Goal: Task Accomplishment & Management: Manage account settings

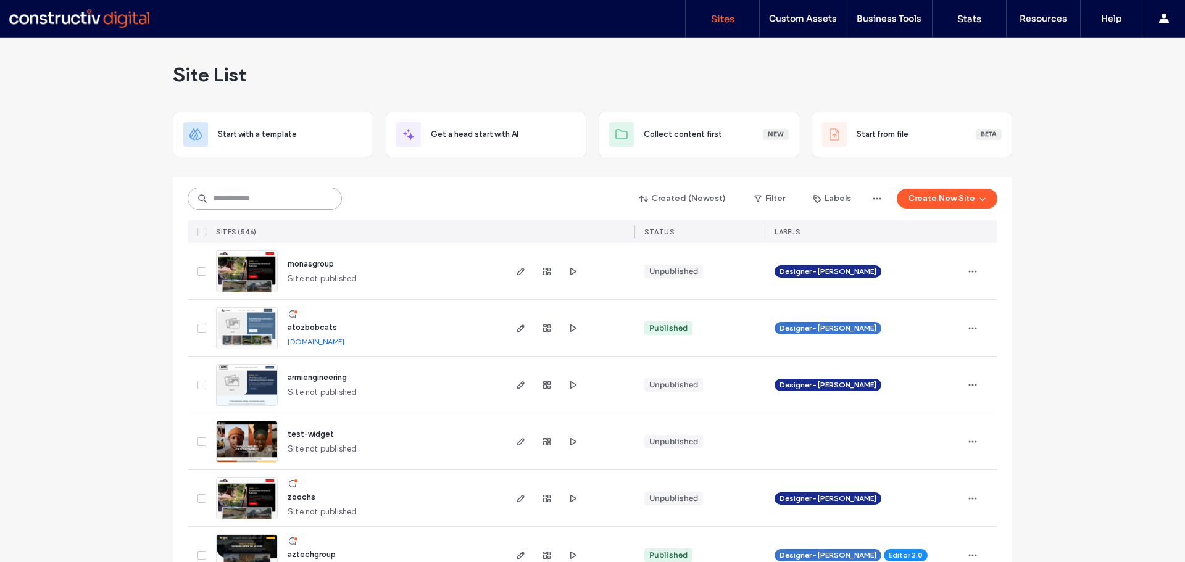
click at [279, 207] on input at bounding box center [265, 199] width 154 height 22
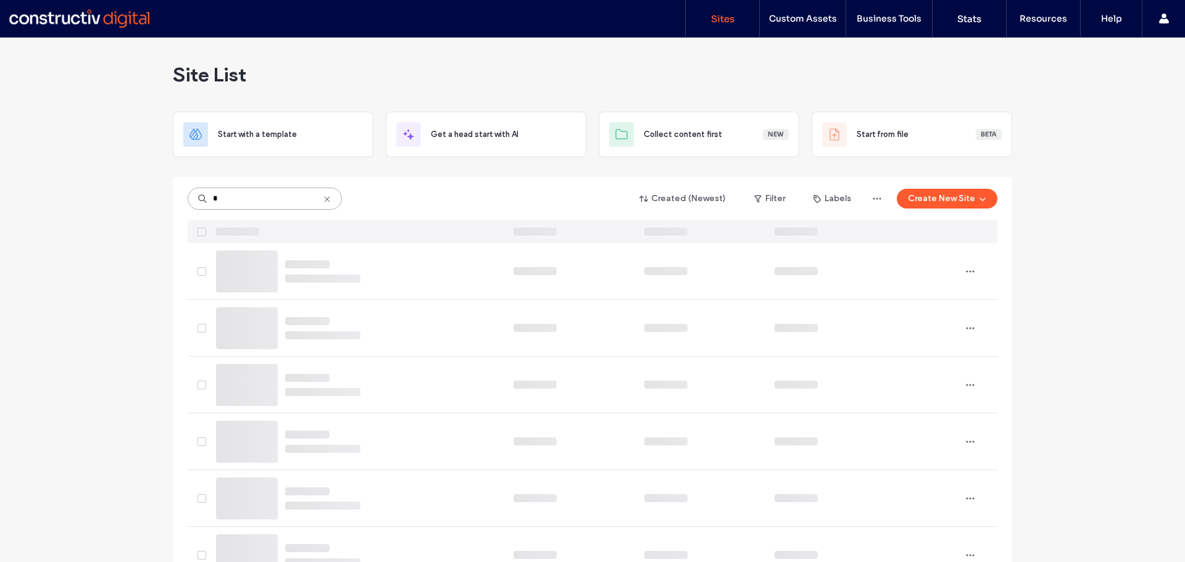
type input "*"
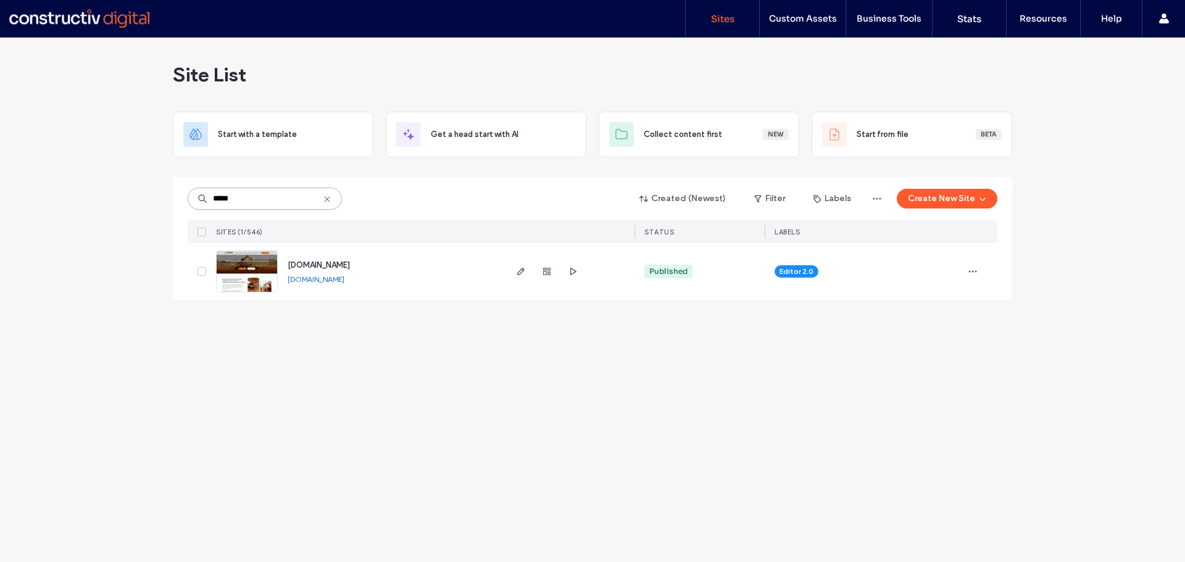
type input "*****"
click at [350, 265] on span "www.hickscivilandmining.com.au" at bounding box center [319, 264] width 62 height 9
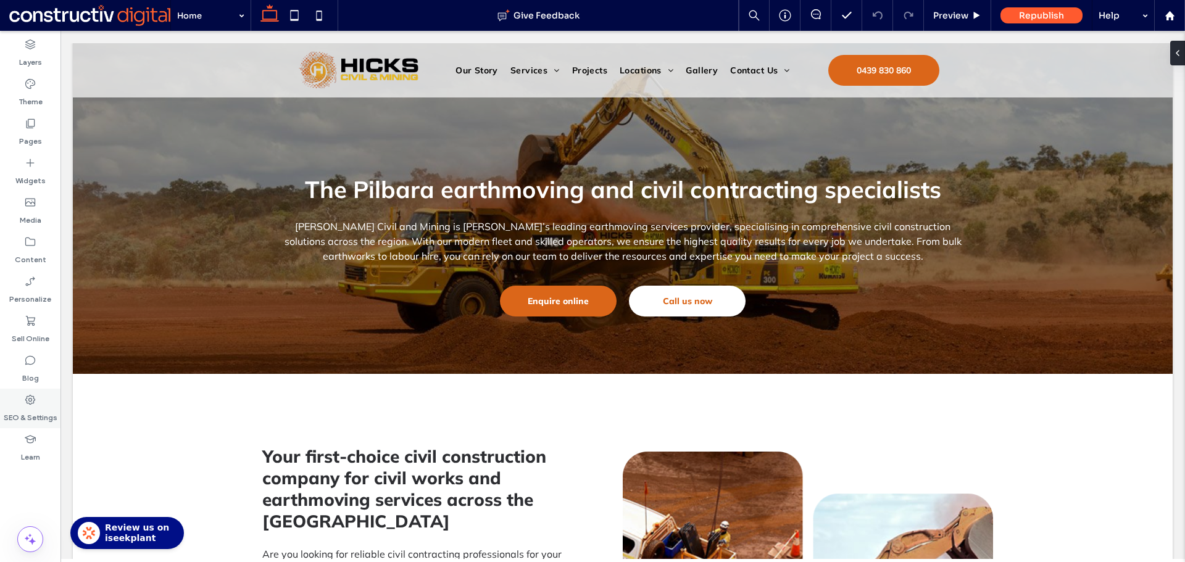
click at [19, 414] on label "SEO & Settings" at bounding box center [31, 414] width 54 height 17
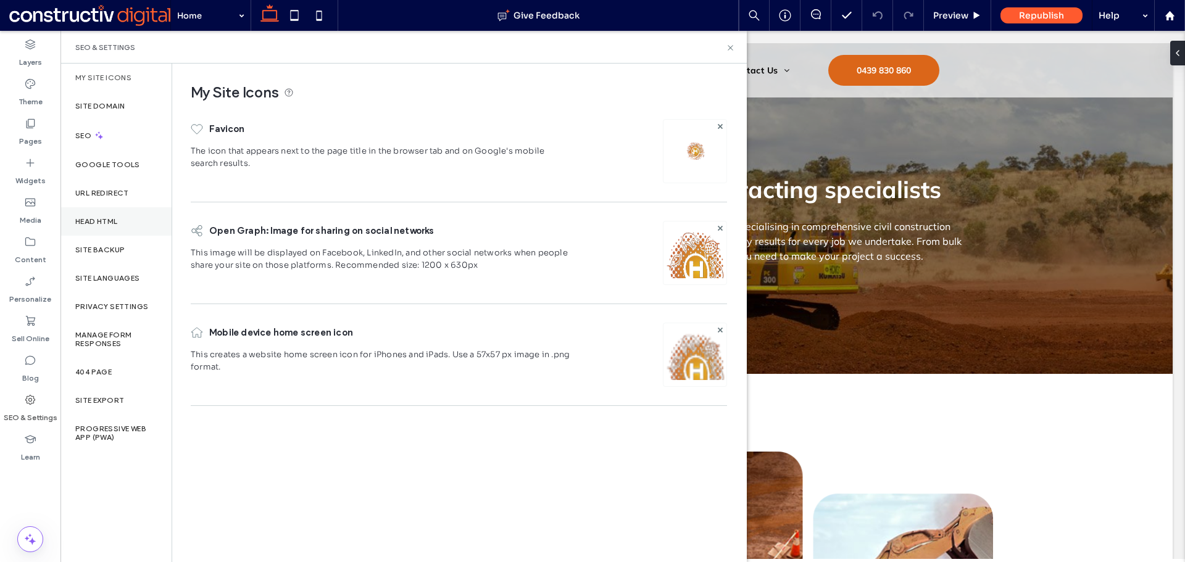
click at [97, 227] on div "Head HTML" at bounding box center [115, 221] width 111 height 28
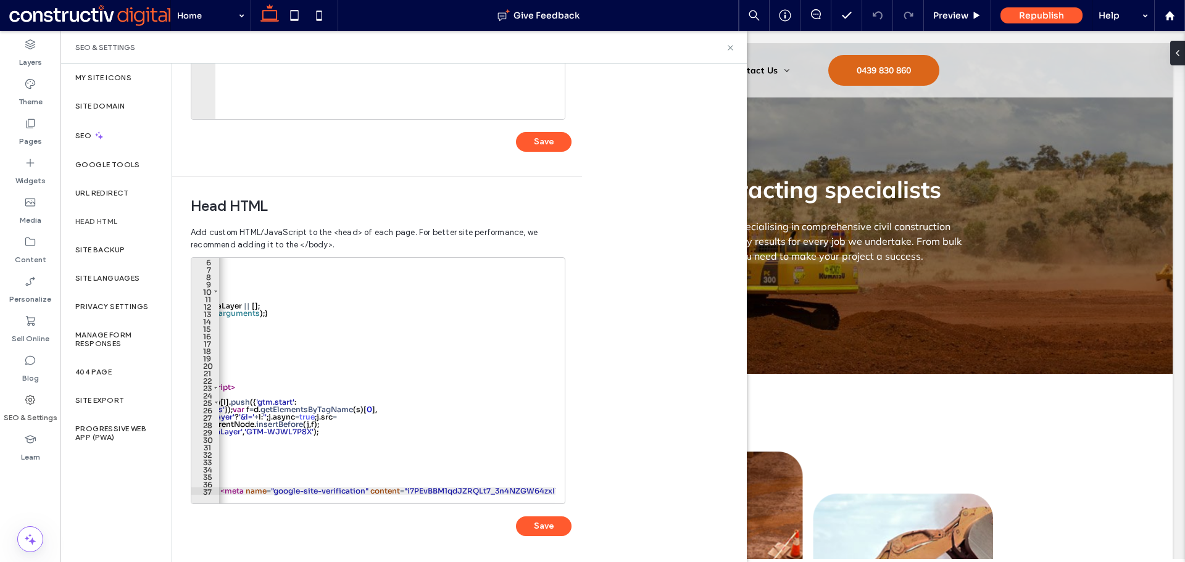
scroll to position [0, 143]
click at [554, 492] on div at bounding box center [316, 497] width 479 height 12
type textarea "**********"
drag, startPoint x: 548, startPoint y: 488, endPoint x: 640, endPoint y: 495, distance: 92.2
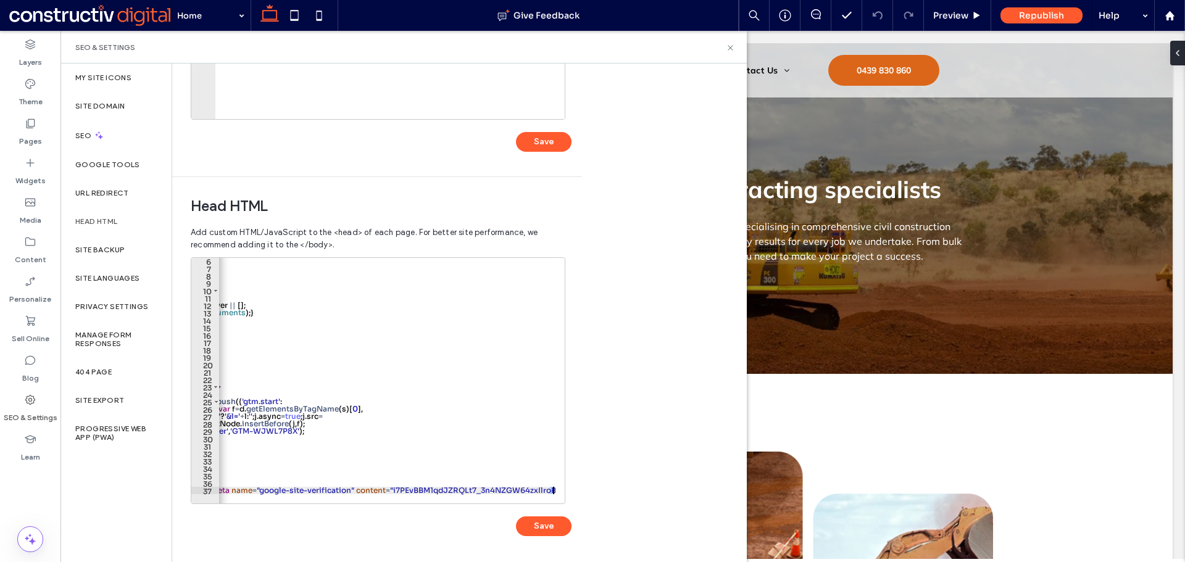
click at [640, 495] on div "**********" at bounding box center [459, 313] width 574 height 499
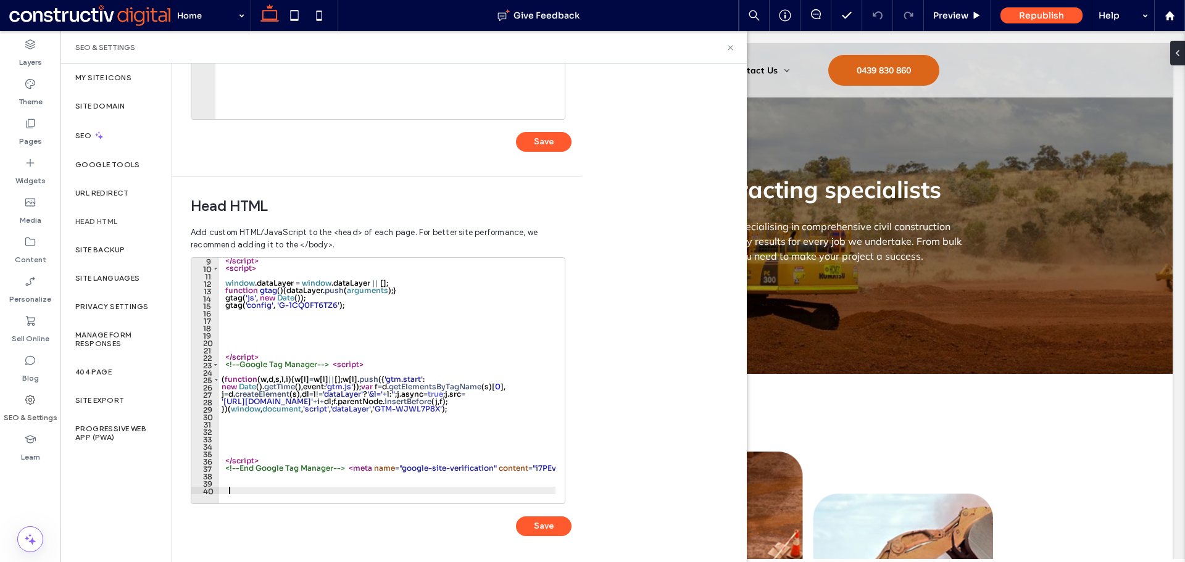
scroll to position [67, 0]
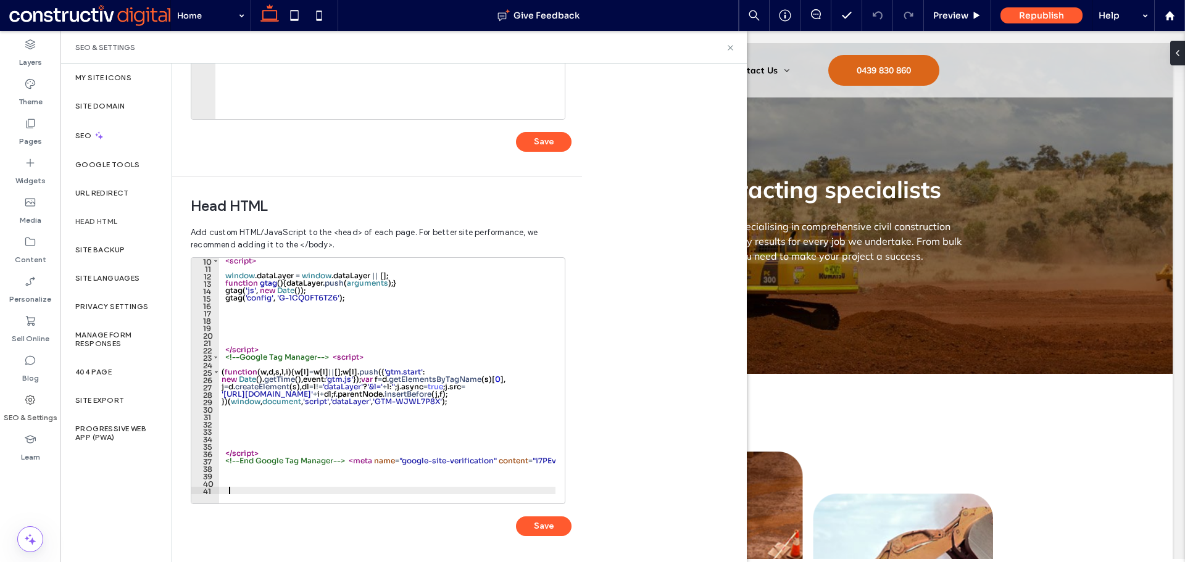
paste textarea "Cursor at row 41"
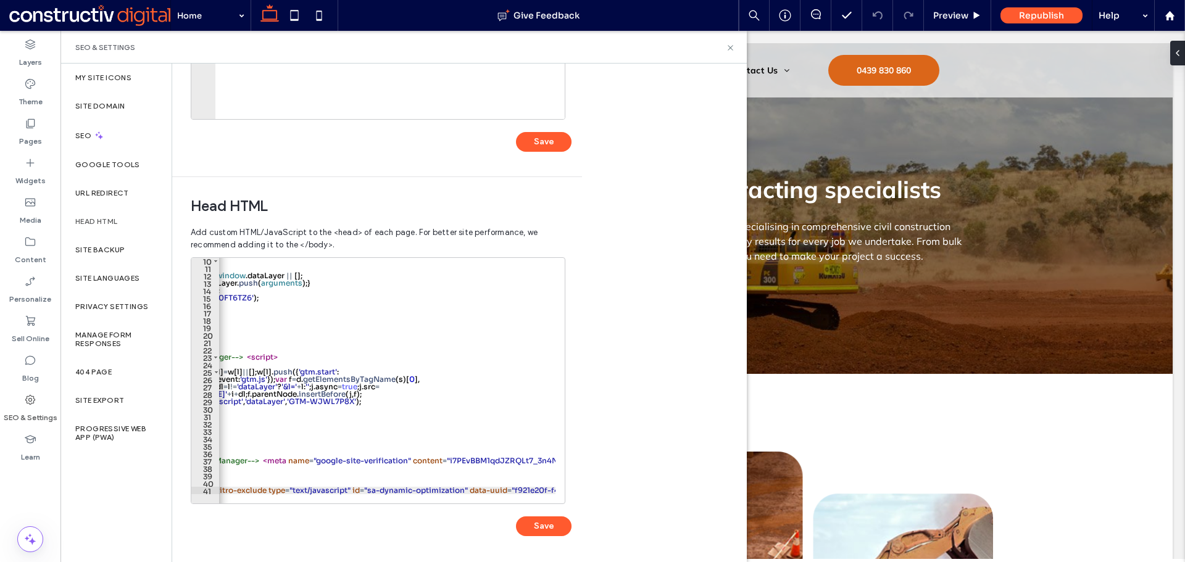
scroll to position [0, 0]
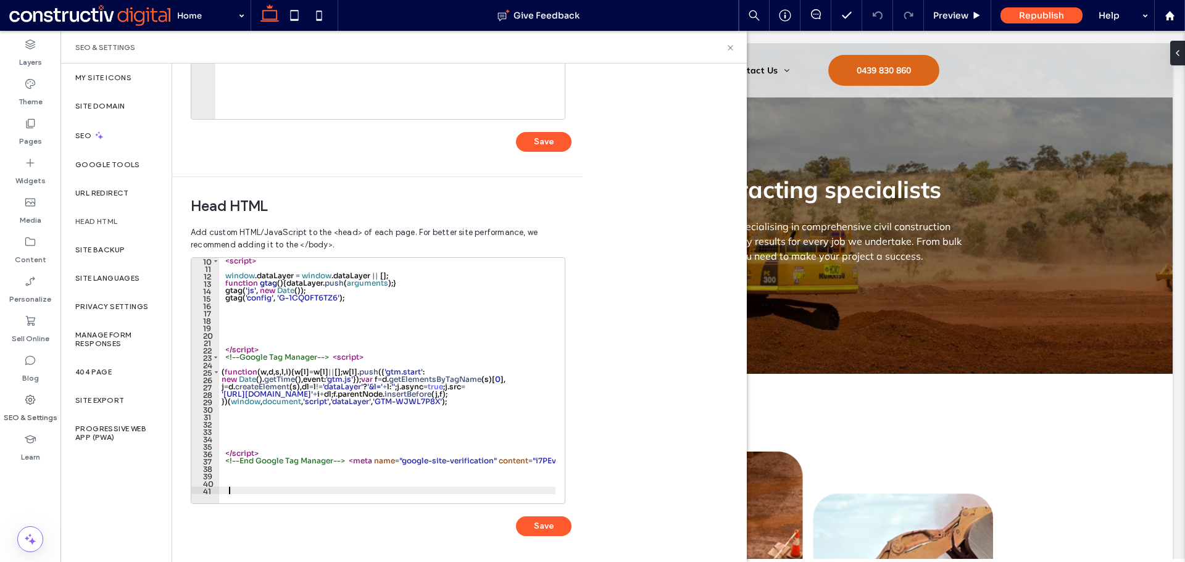
paste textarea "Cursor at row 41"
click at [553, 534] on button "Save" at bounding box center [544, 526] width 56 height 20
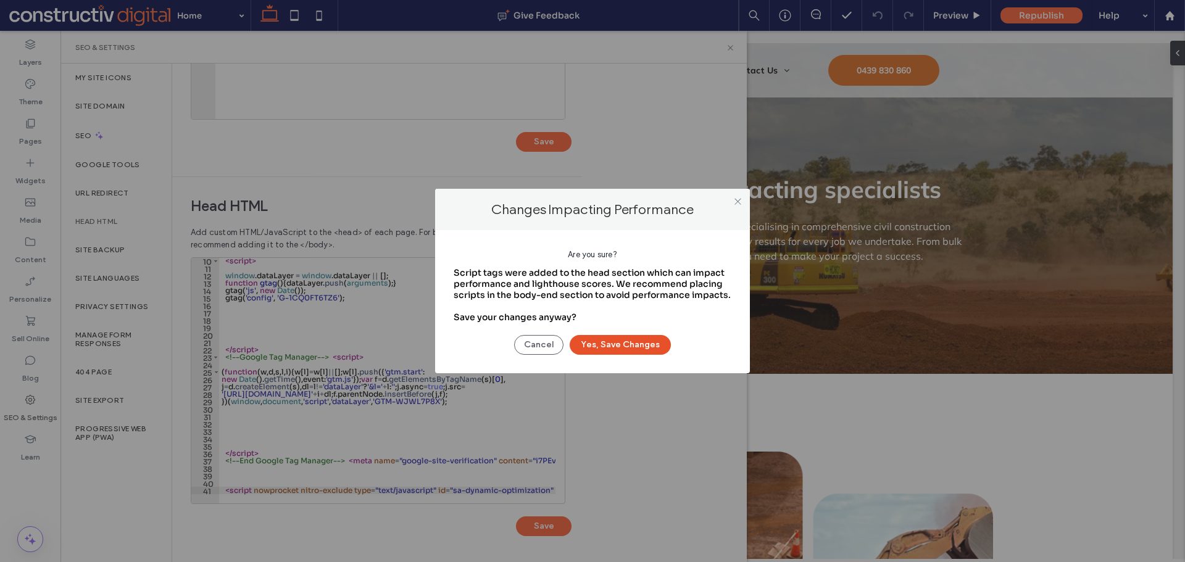
click at [635, 347] on button "Yes, Save Changes" at bounding box center [619, 345] width 101 height 20
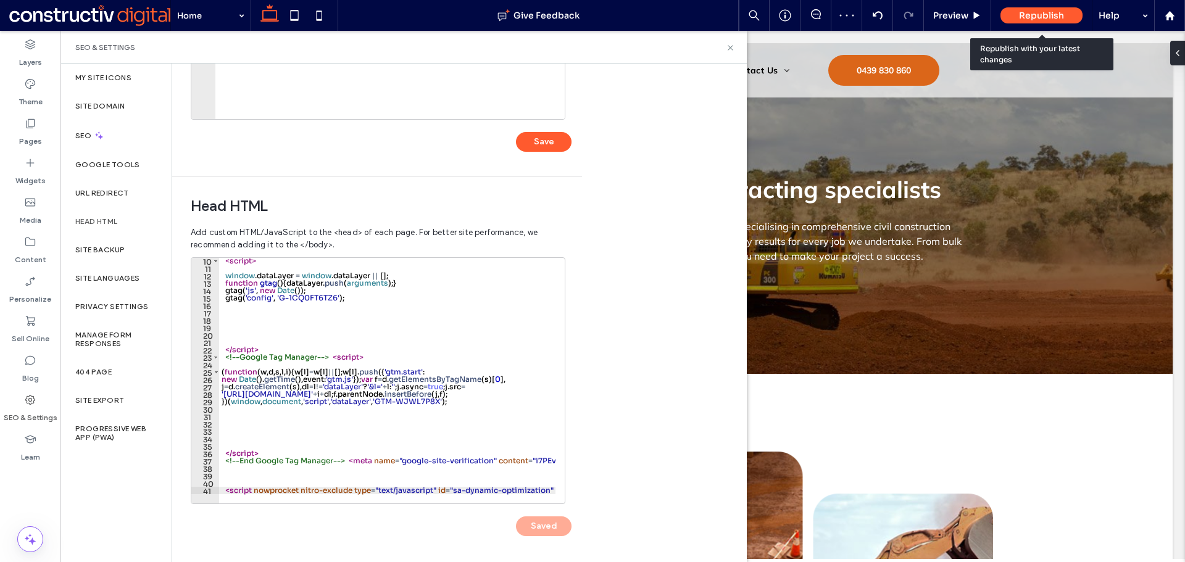
click at [1046, 14] on span "Republish" at bounding box center [1041, 15] width 45 height 11
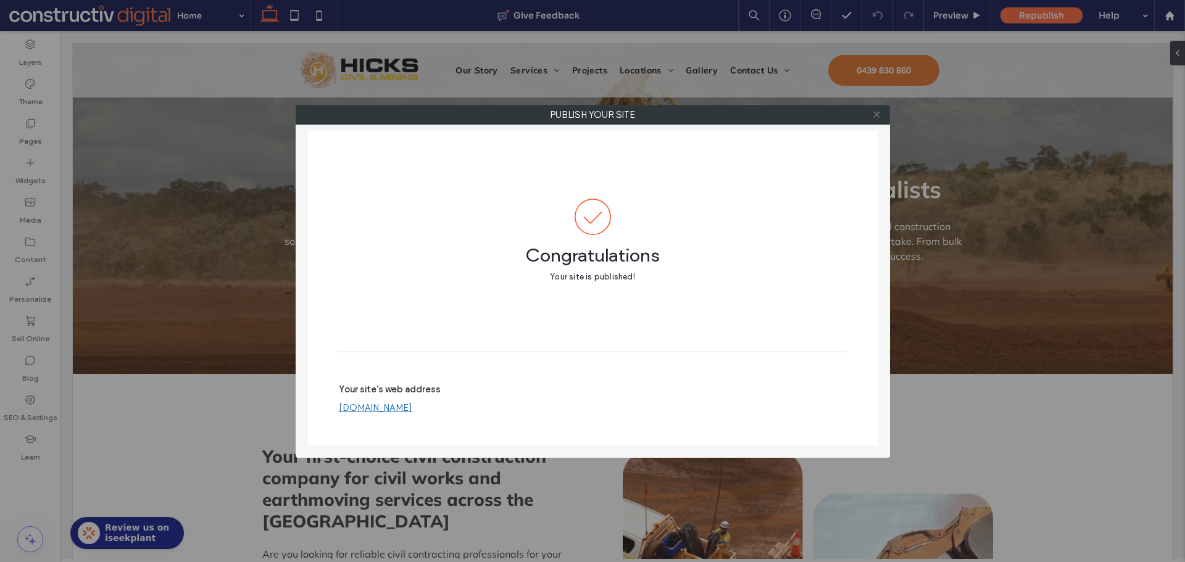
click at [875, 115] on use at bounding box center [876, 115] width 6 height 6
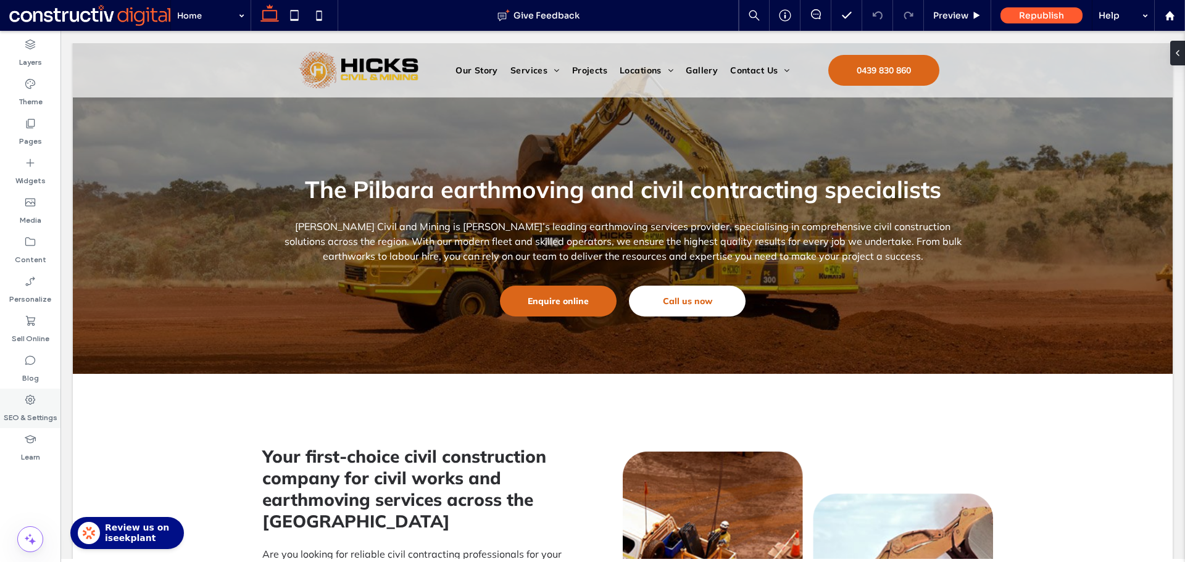
click at [35, 399] on icon at bounding box center [30, 400] width 12 height 12
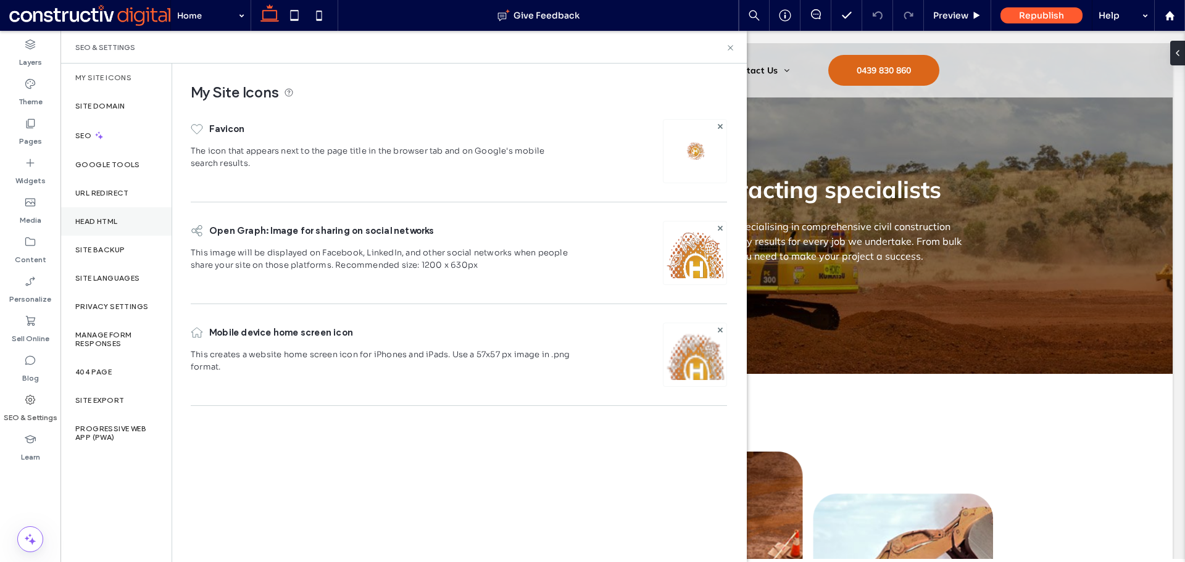
click at [116, 226] on div "Head HTML" at bounding box center [115, 221] width 111 height 28
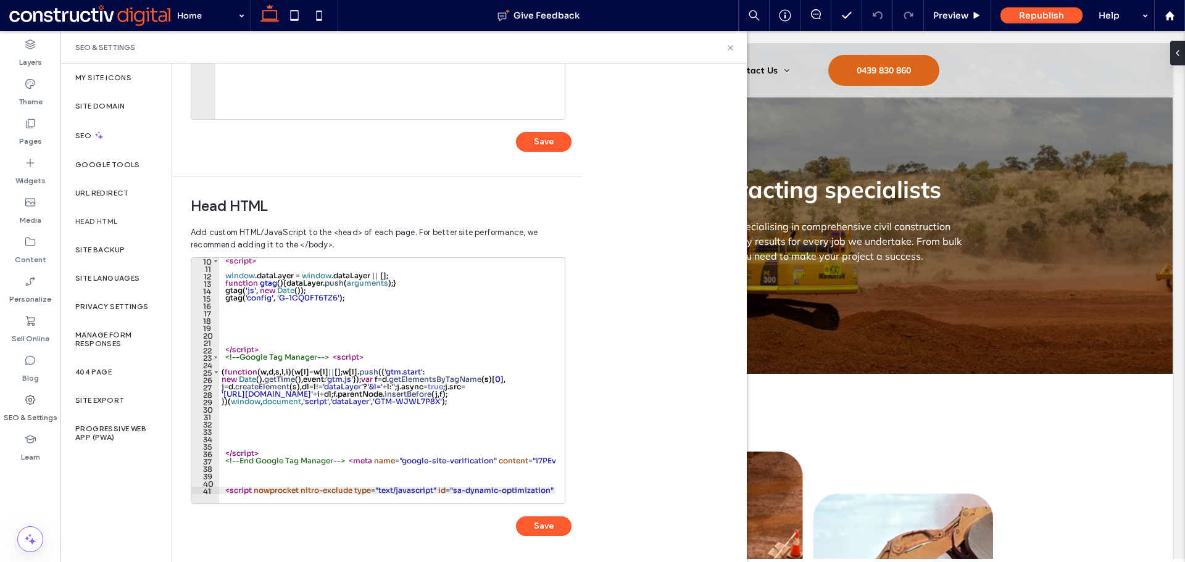
type textarea "**********"
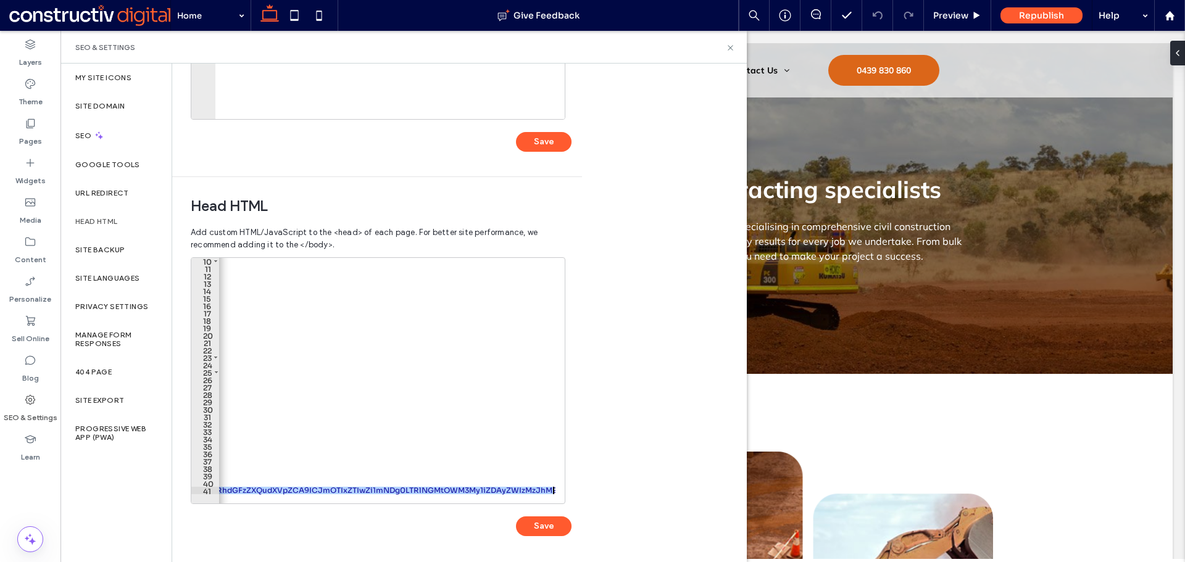
scroll to position [0, 2097]
drag, startPoint x: 291, startPoint y: 521, endPoint x: 764, endPoint y: 515, distance: 473.3
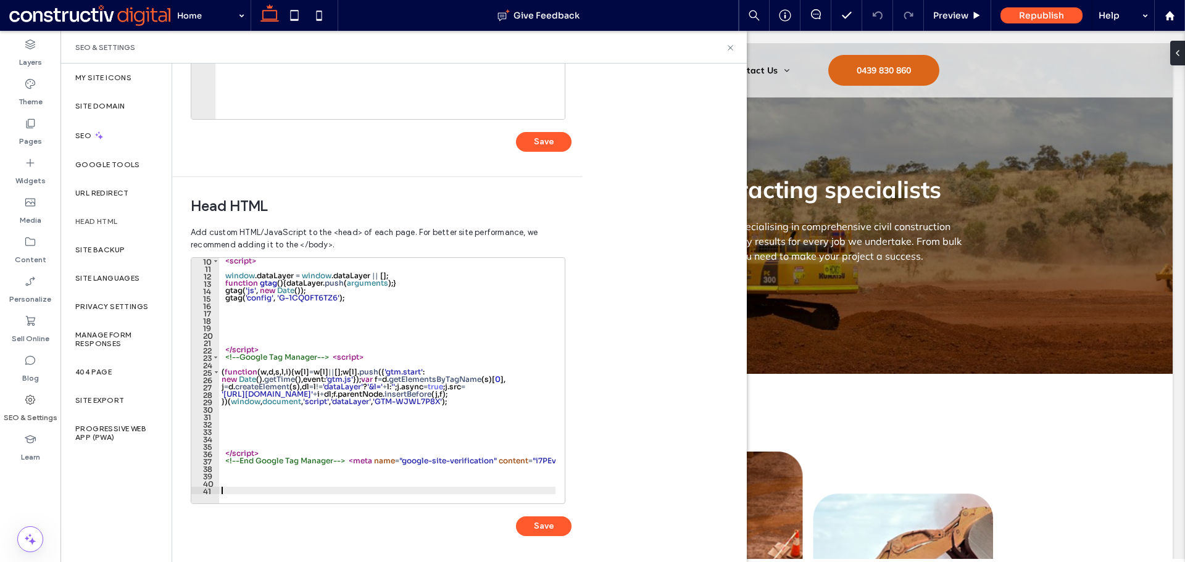
scroll to position [60, 0]
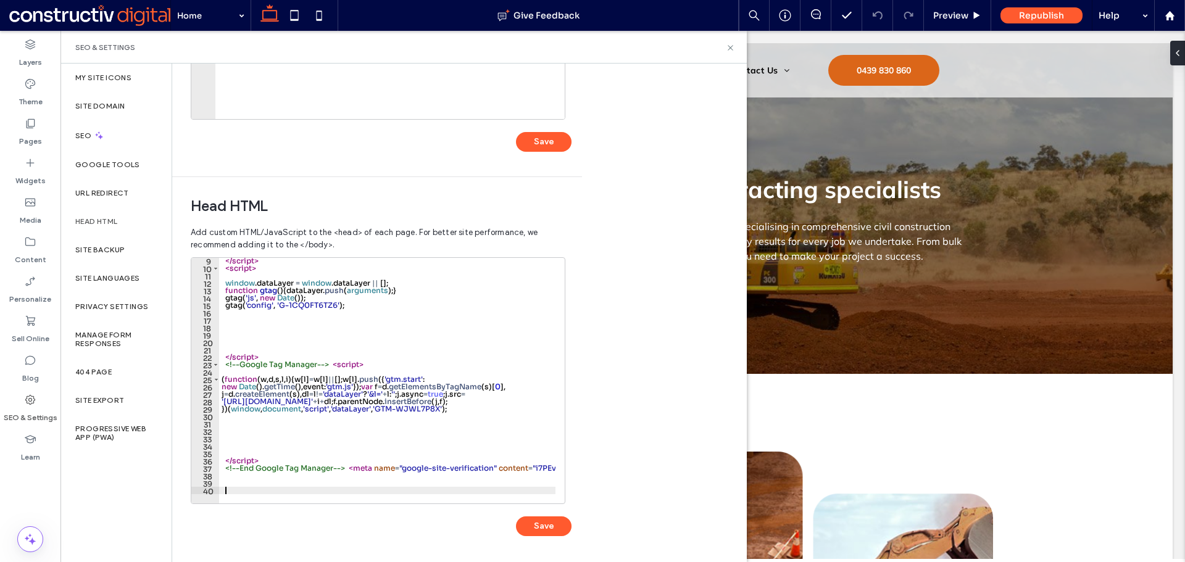
paste textarea "Cursor at row 40"
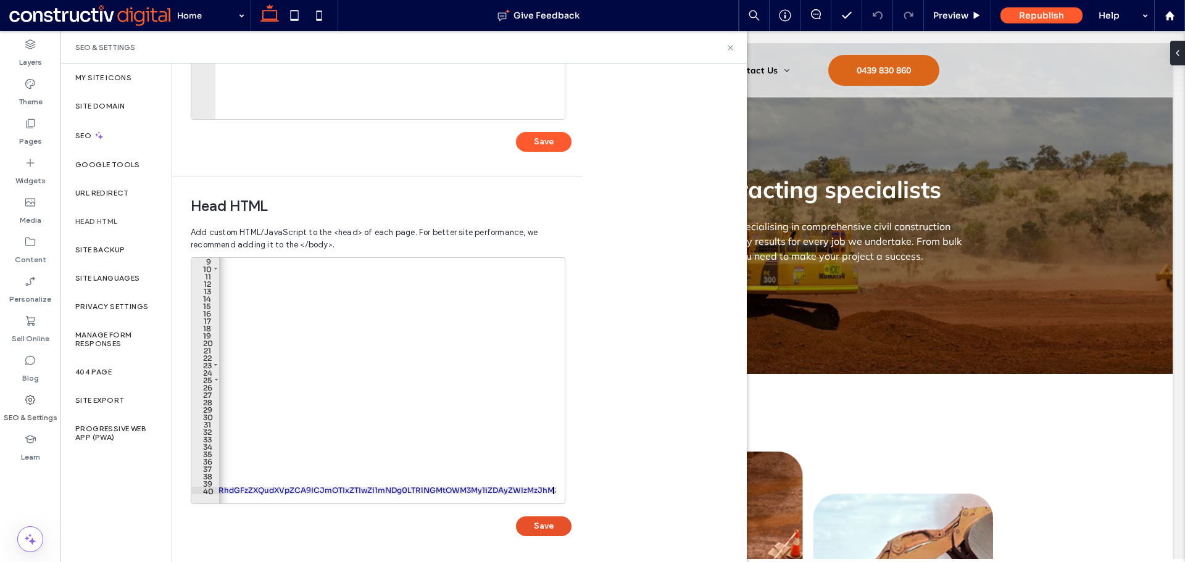
click at [535, 524] on button "Save" at bounding box center [544, 526] width 56 height 20
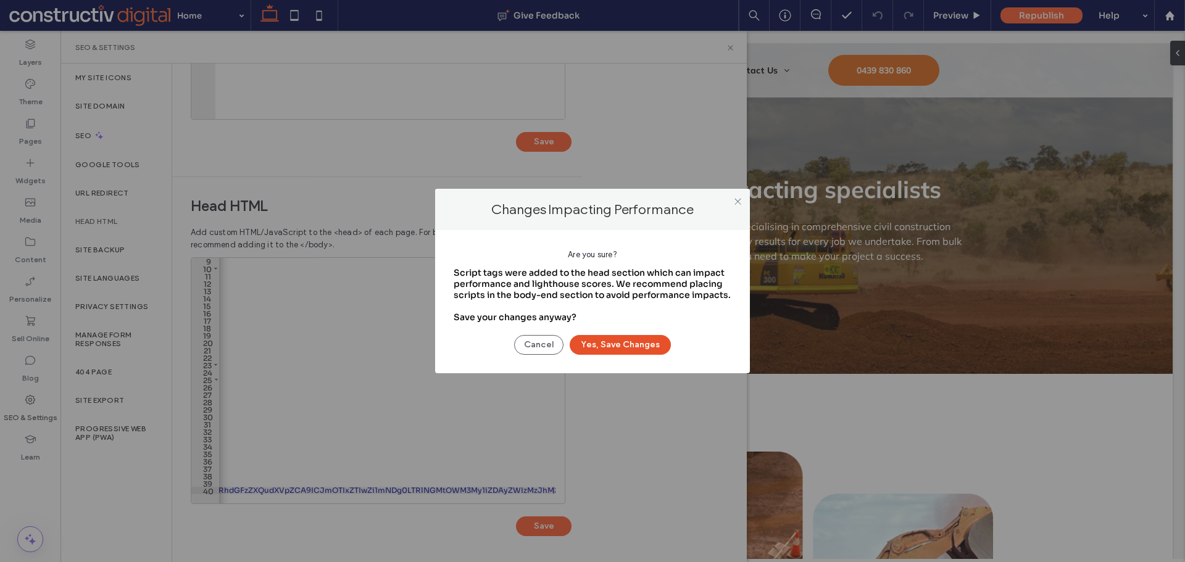
click at [621, 347] on button "Yes, Save Changes" at bounding box center [619, 345] width 101 height 20
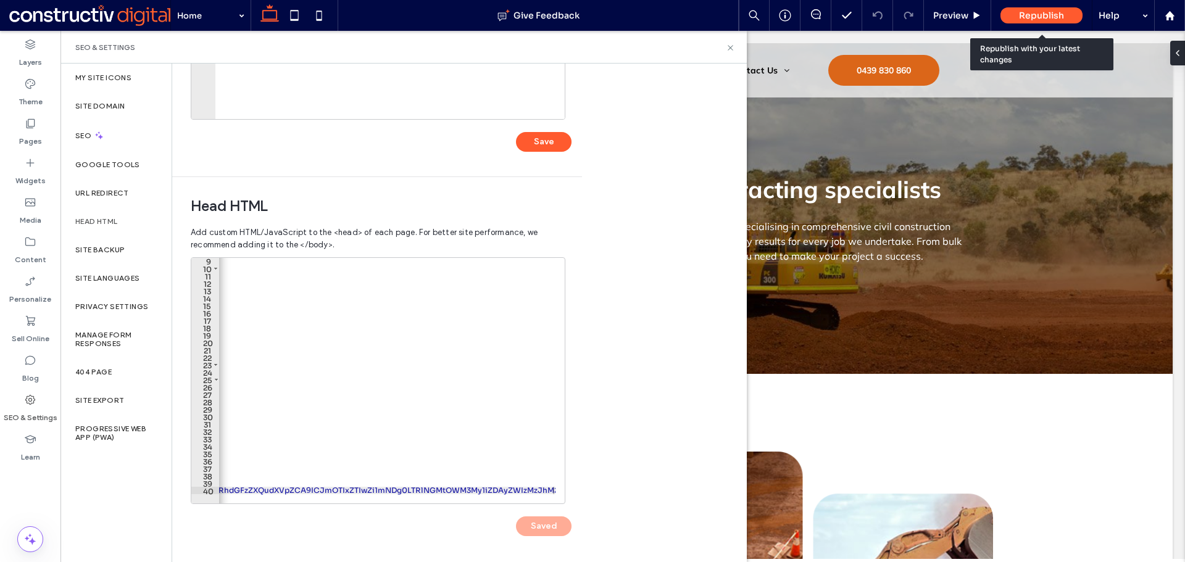
click at [1036, 19] on span "Republish" at bounding box center [1041, 15] width 45 height 11
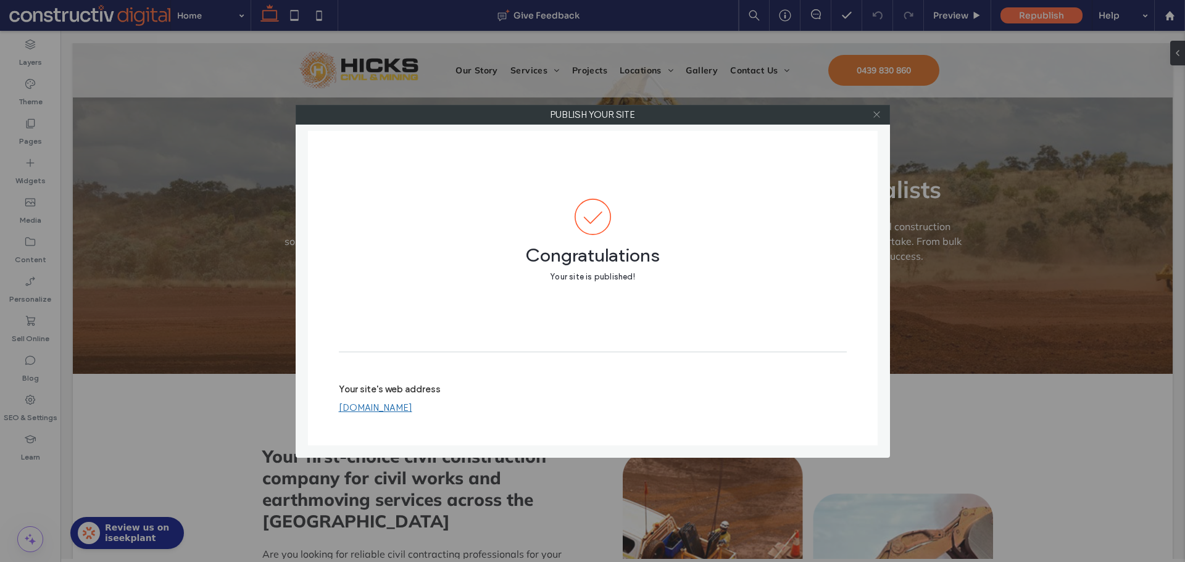
click at [877, 115] on use at bounding box center [876, 115] width 6 height 6
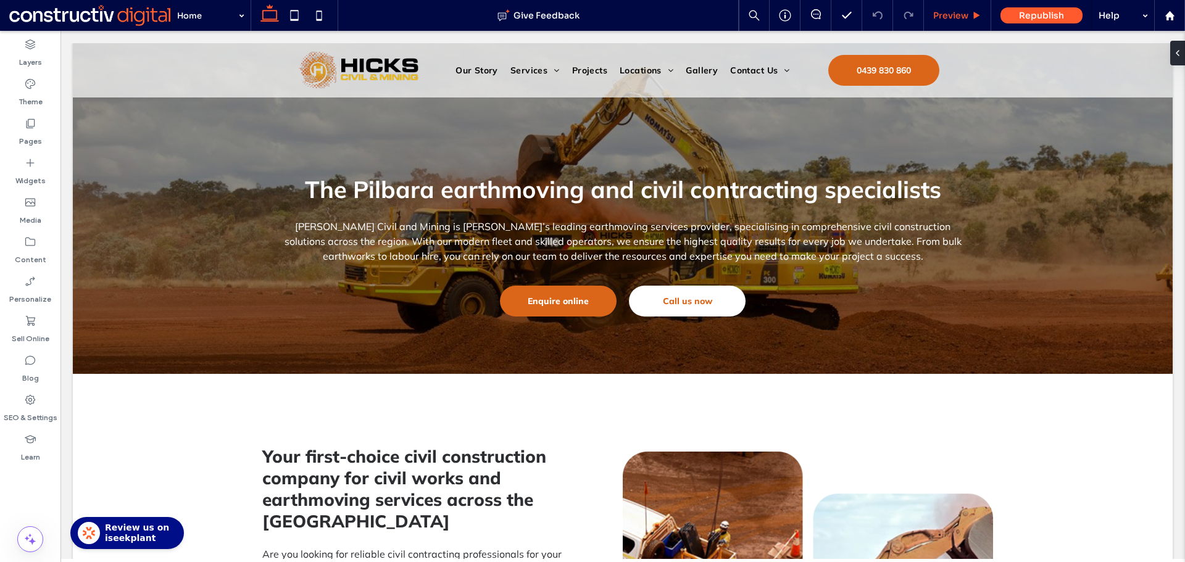
scroll to position [0, 0]
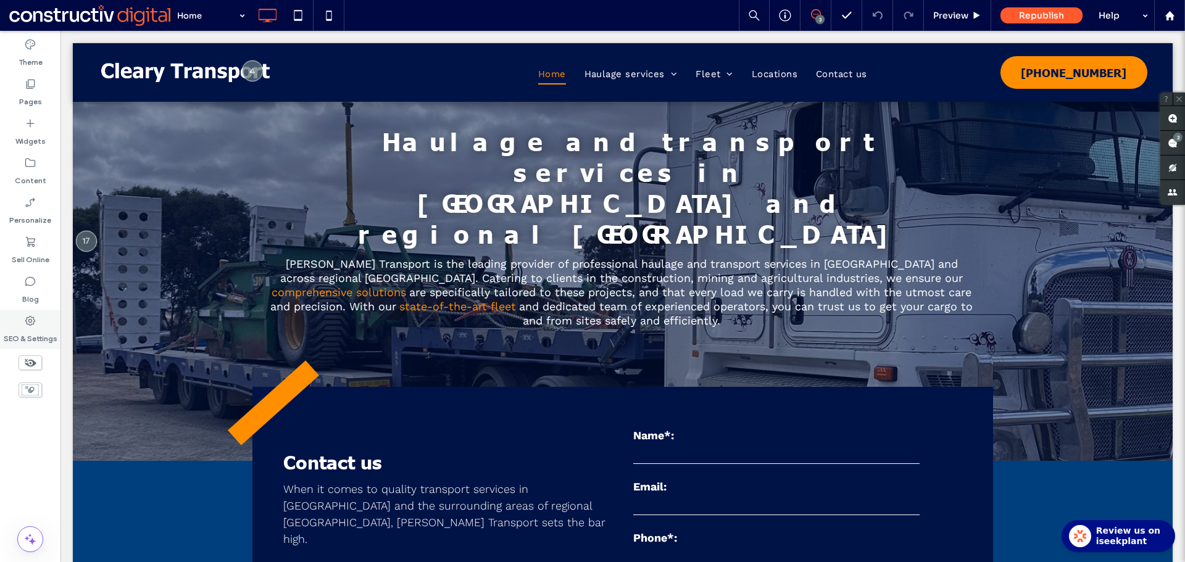
click at [27, 329] on label "SEO & Settings" at bounding box center [31, 335] width 54 height 17
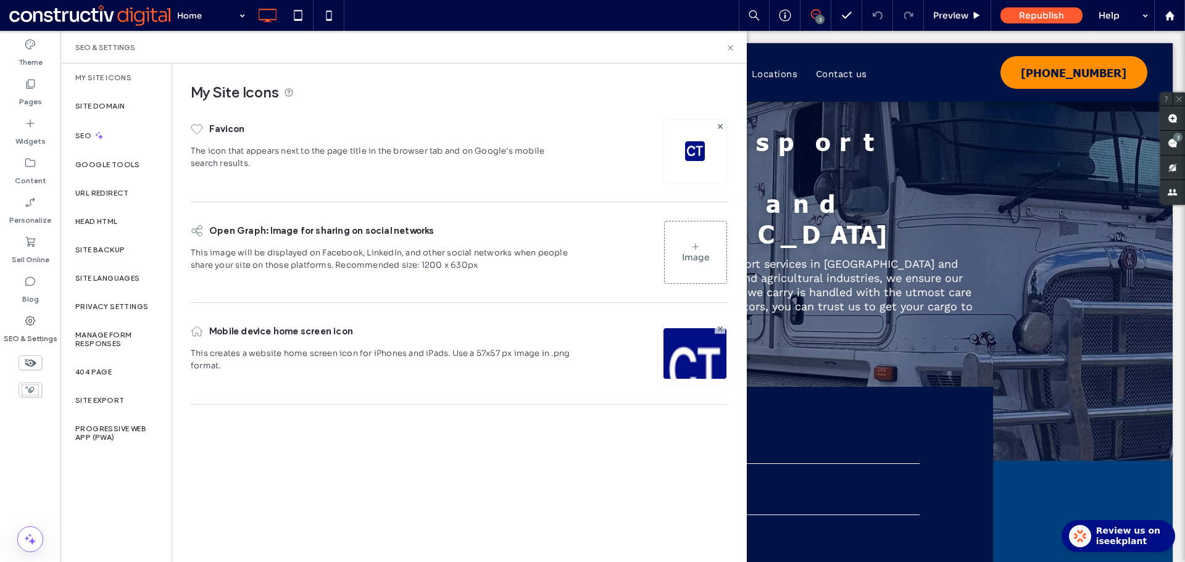
click at [40, 324] on div "SEO & Settings" at bounding box center [30, 329] width 60 height 39
click at [113, 216] on div "Head HTML" at bounding box center [115, 221] width 111 height 28
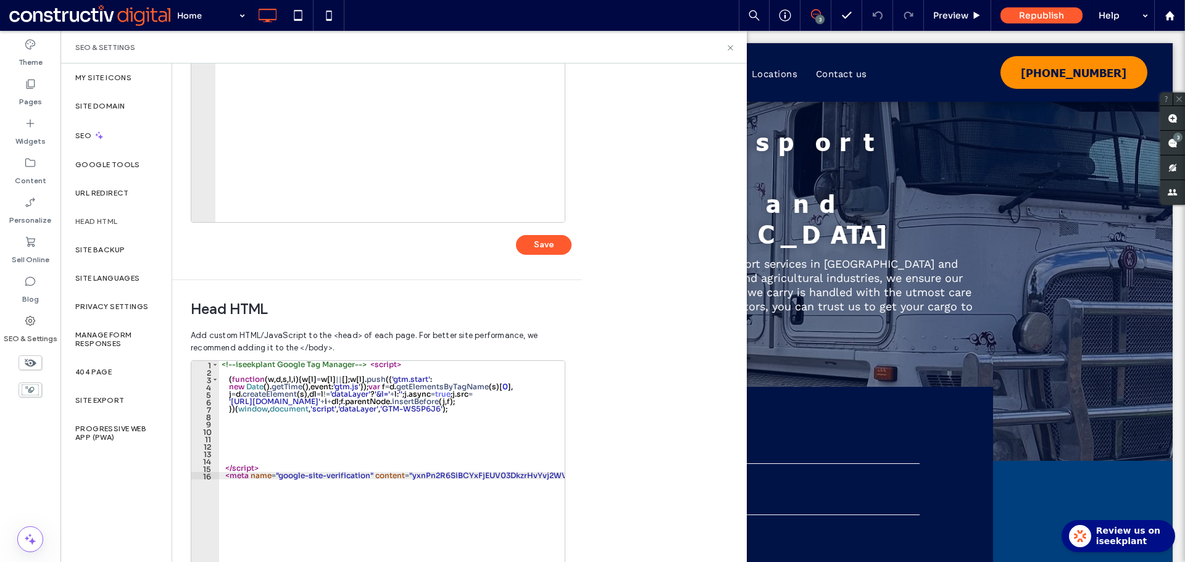
scroll to position [247, 0]
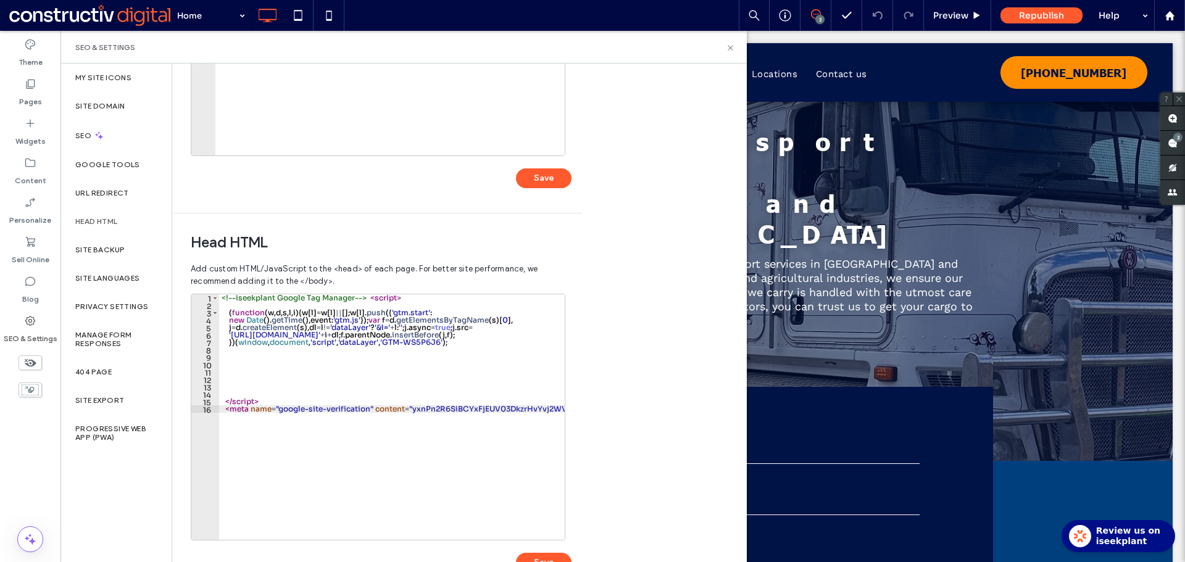
type textarea "**********"
click at [526, 412] on div "<!-- iseekplant Google Tag Manager --> < script > ( function ( w , d , s , l , …" at bounding box center [397, 419] width 357 height 251
paste textarea "Cursor at row 20"
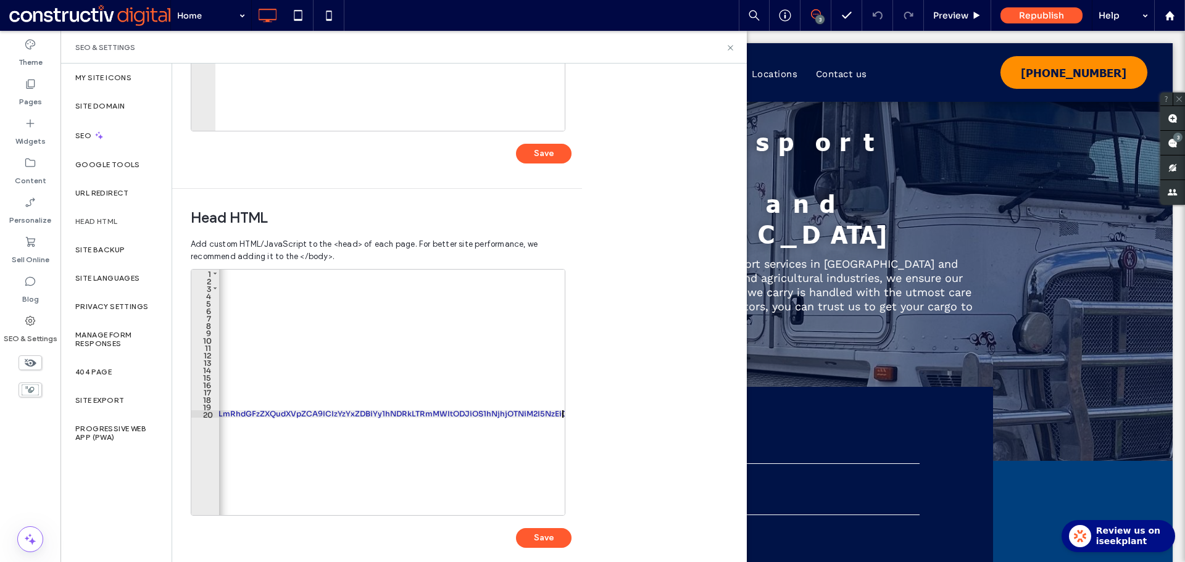
scroll to position [283, 0]
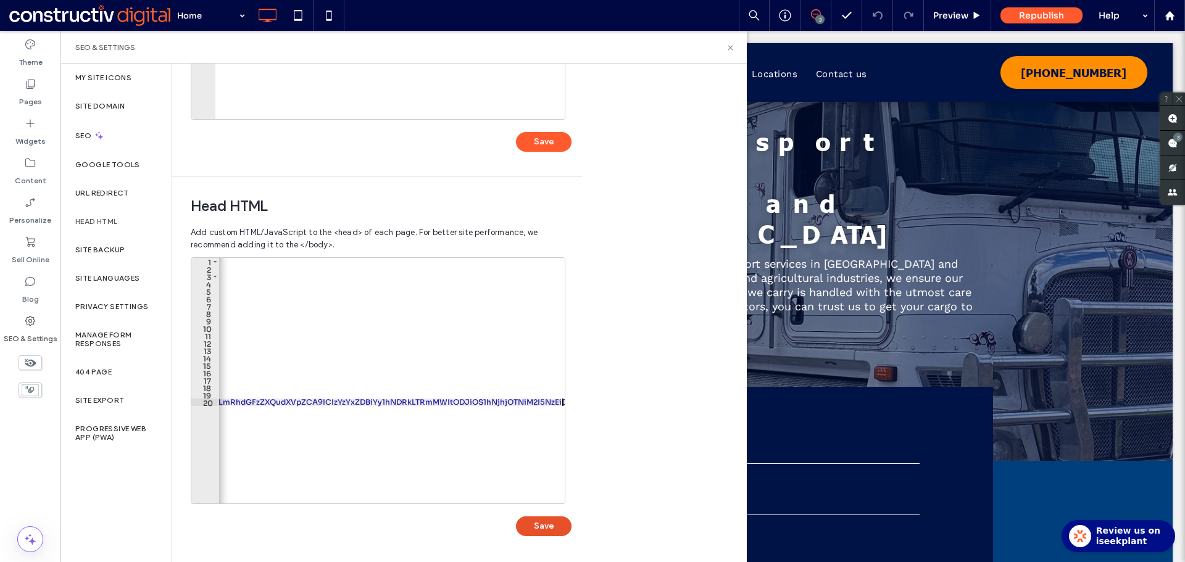
click at [548, 530] on button "Save" at bounding box center [544, 526] width 56 height 20
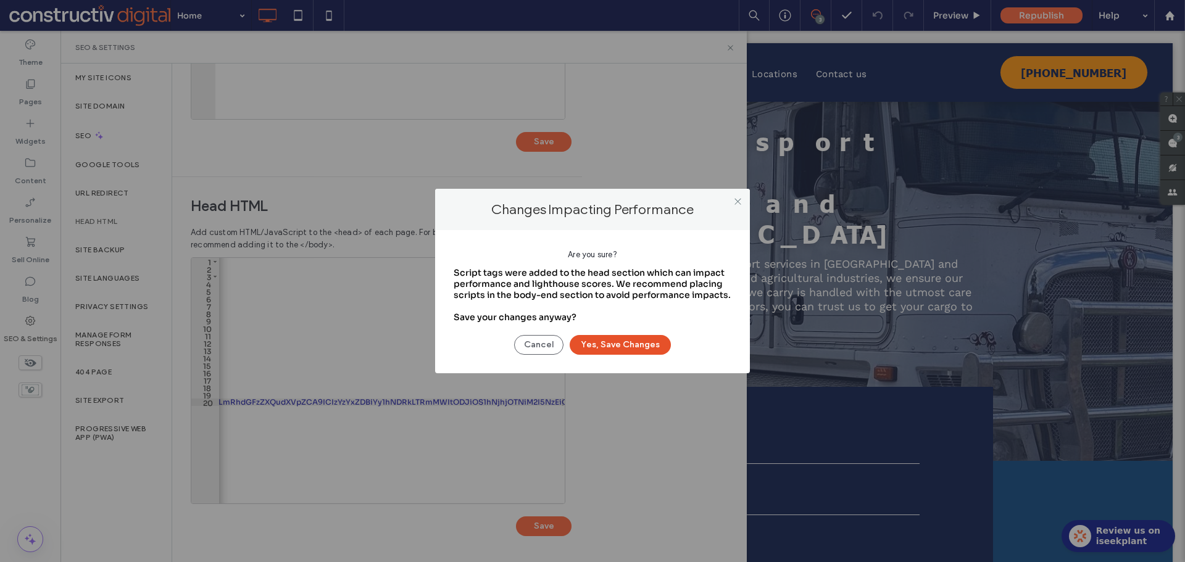
click at [614, 348] on button "Yes, Save Changes" at bounding box center [619, 345] width 101 height 20
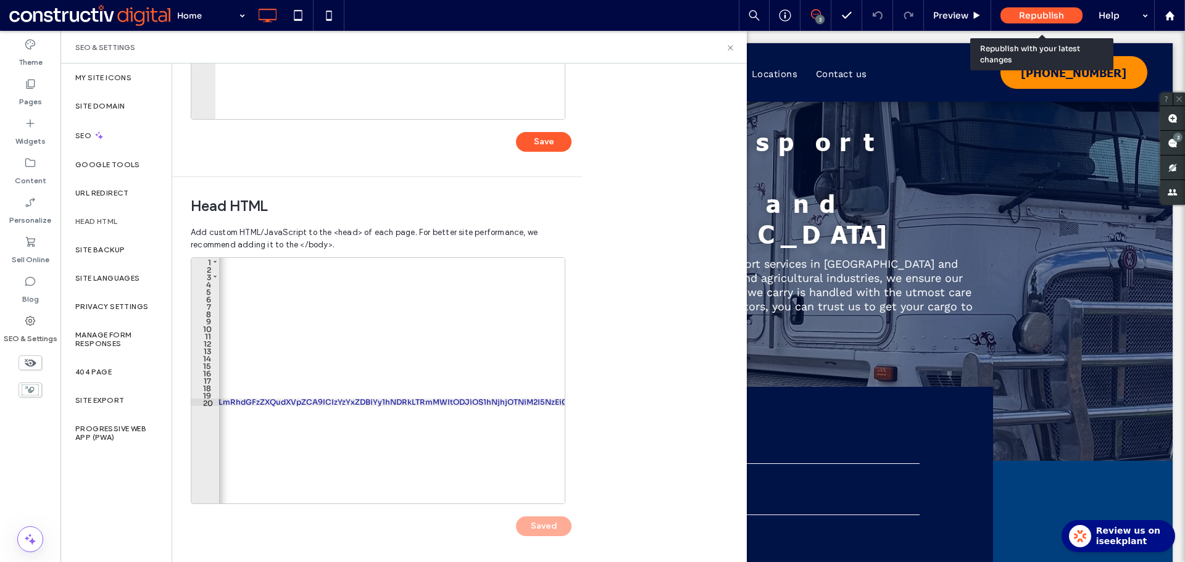
click at [1049, 16] on span "Republish" at bounding box center [1041, 15] width 45 height 11
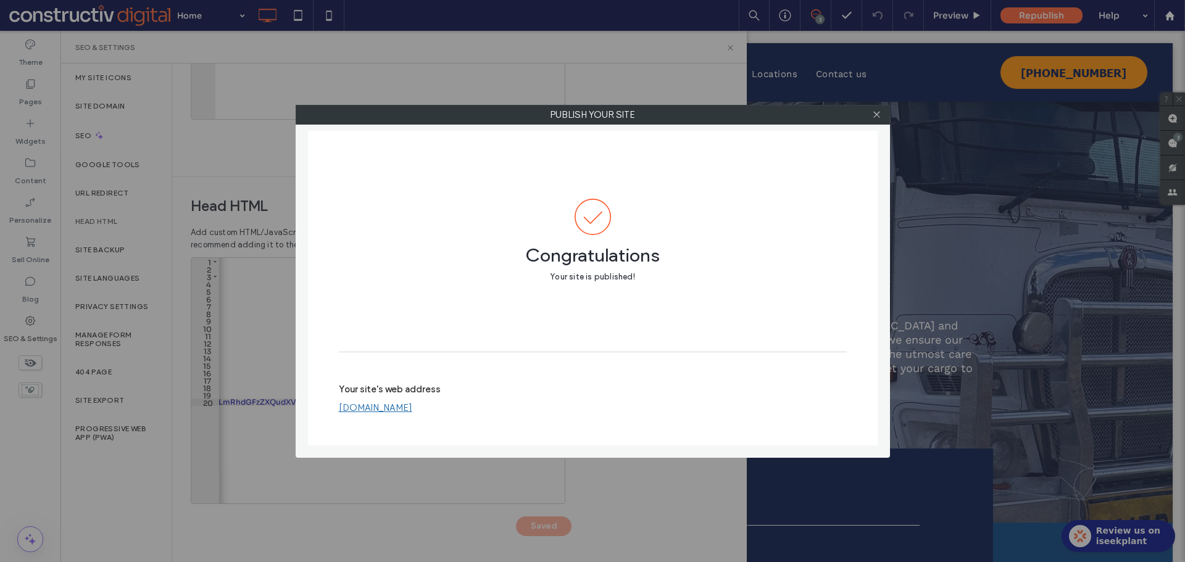
scroll to position [0, 0]
click at [878, 112] on icon at bounding box center [876, 114] width 9 height 9
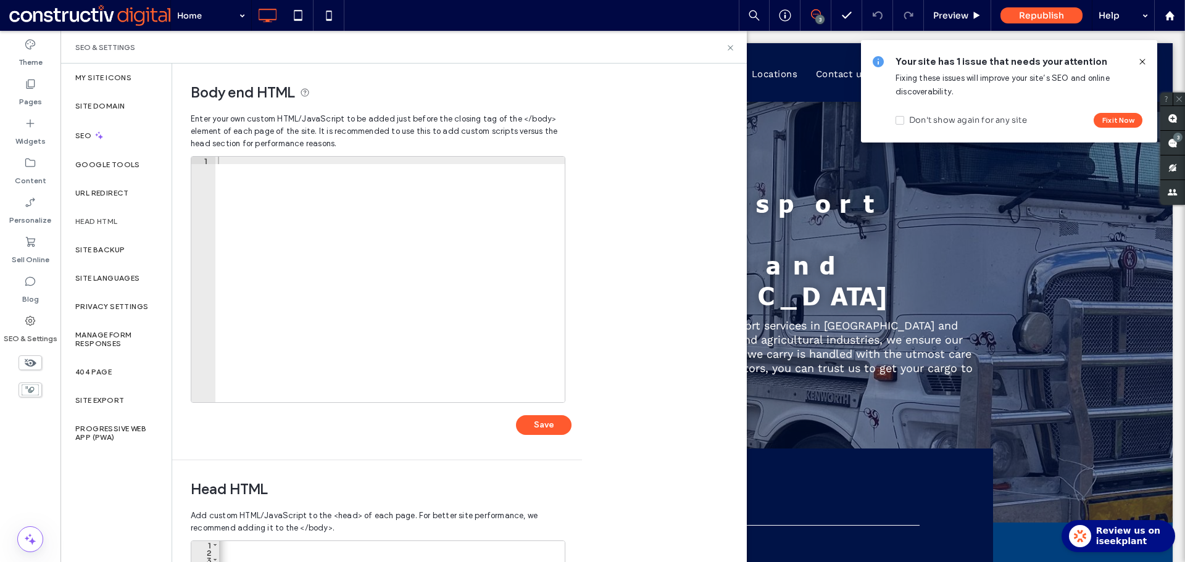
click at [1140, 59] on icon at bounding box center [1142, 62] width 10 height 10
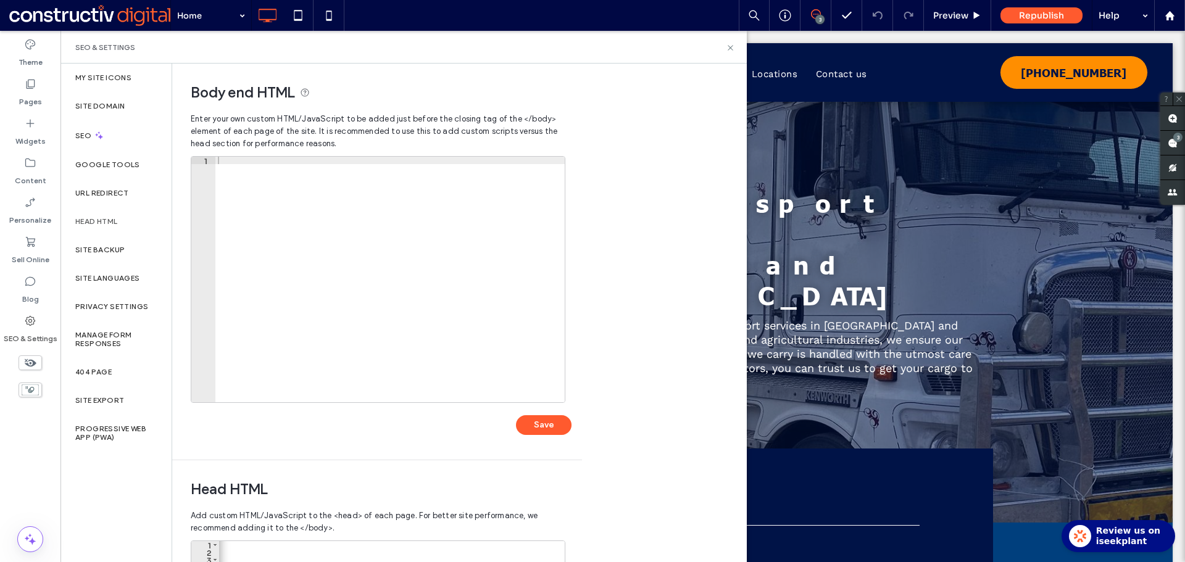
click at [112, 16] on span at bounding box center [89, 15] width 161 height 25
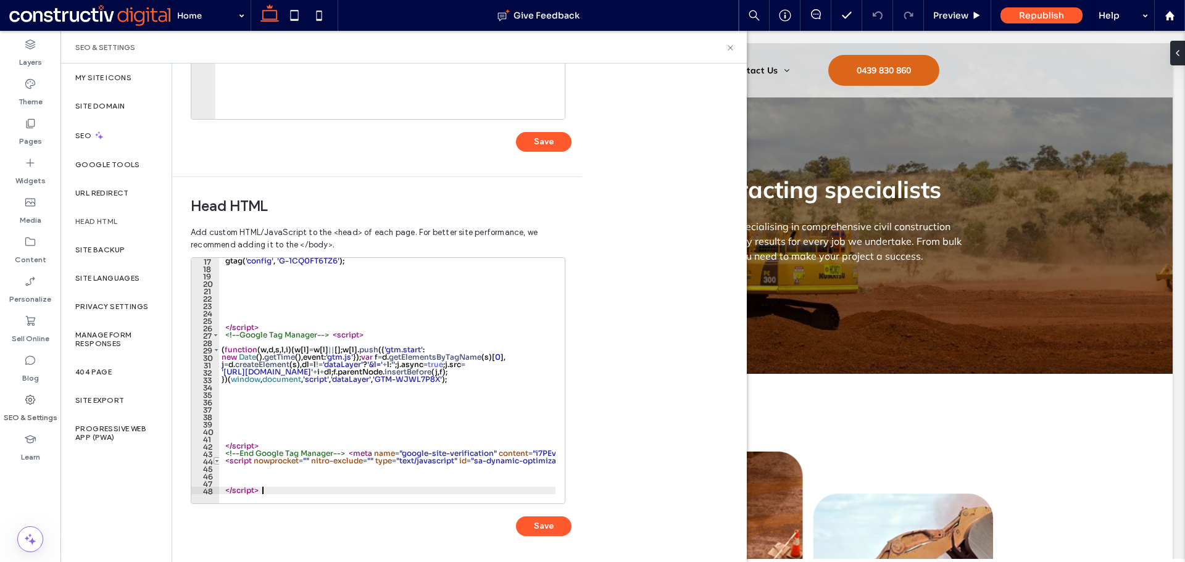
click at [218, 462] on span "Toggle code folding, rows 44 through 48" at bounding box center [216, 460] width 7 height 7
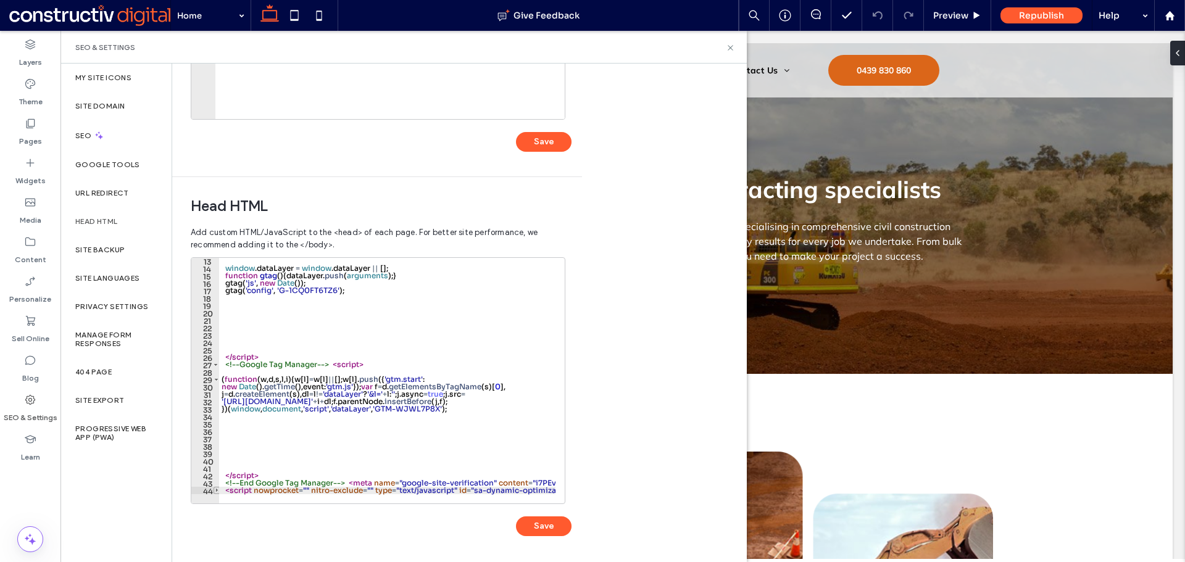
click at [215, 490] on span "Toggle code folding, rows 44 through 48" at bounding box center [216, 490] width 7 height 7
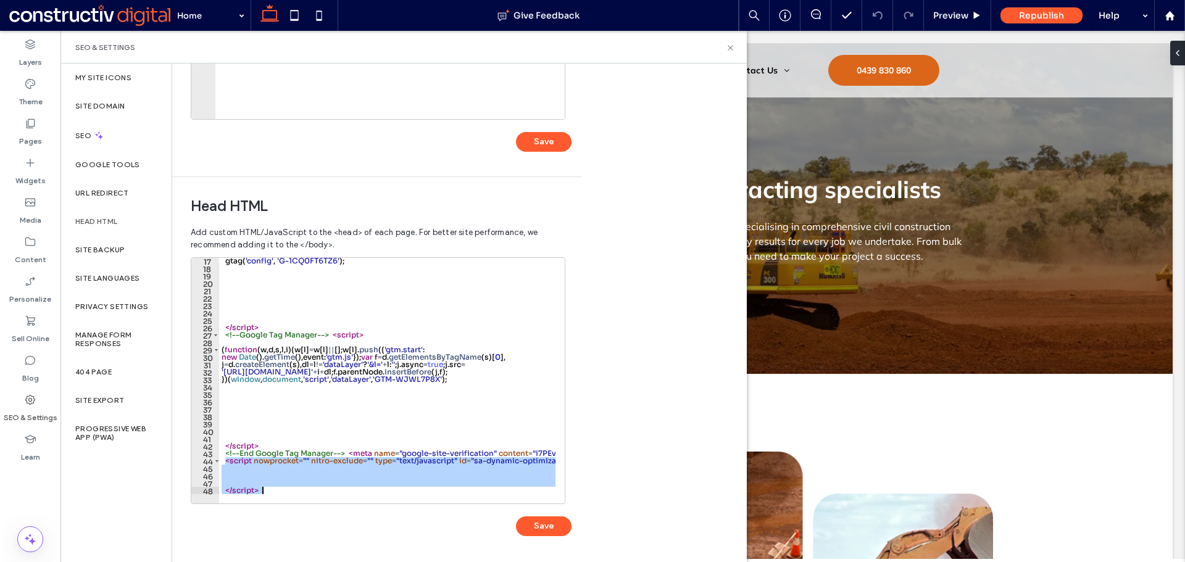
drag, startPoint x: 232, startPoint y: 466, endPoint x: 310, endPoint y: 510, distance: 90.1
click at [310, 510] on div "********* 17 18 19 20 21 22 23 24 25 26 27 28 29 30 31 32 33 34 35 36 37 38 39 …" at bounding box center [381, 402] width 381 height 291
type textarea "*********"
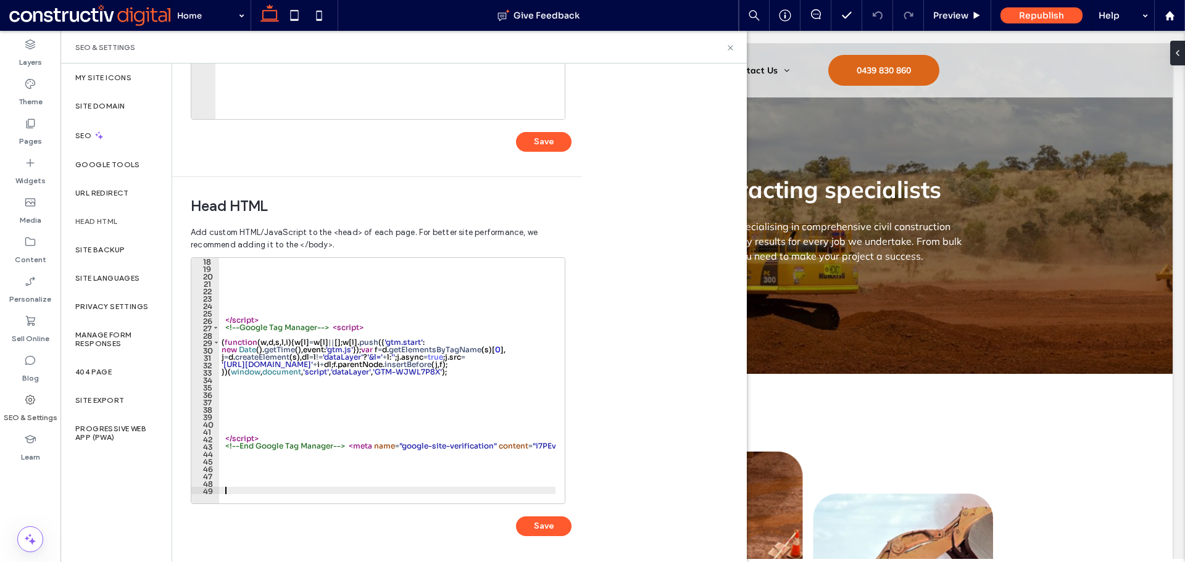
scroll to position [134, 0]
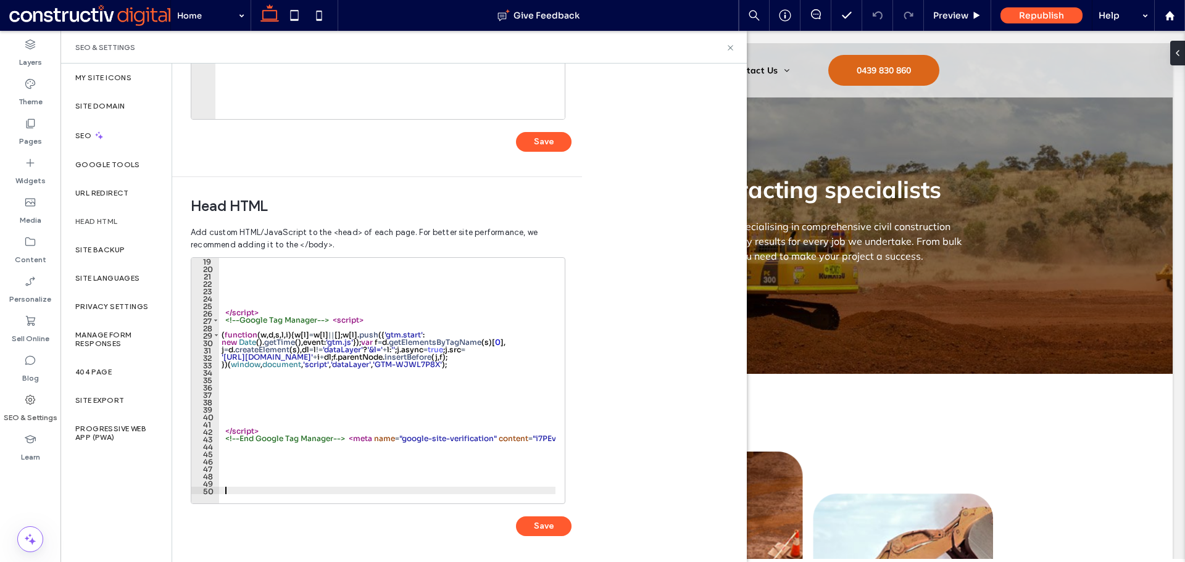
paste textarea "Cursor at row 50"
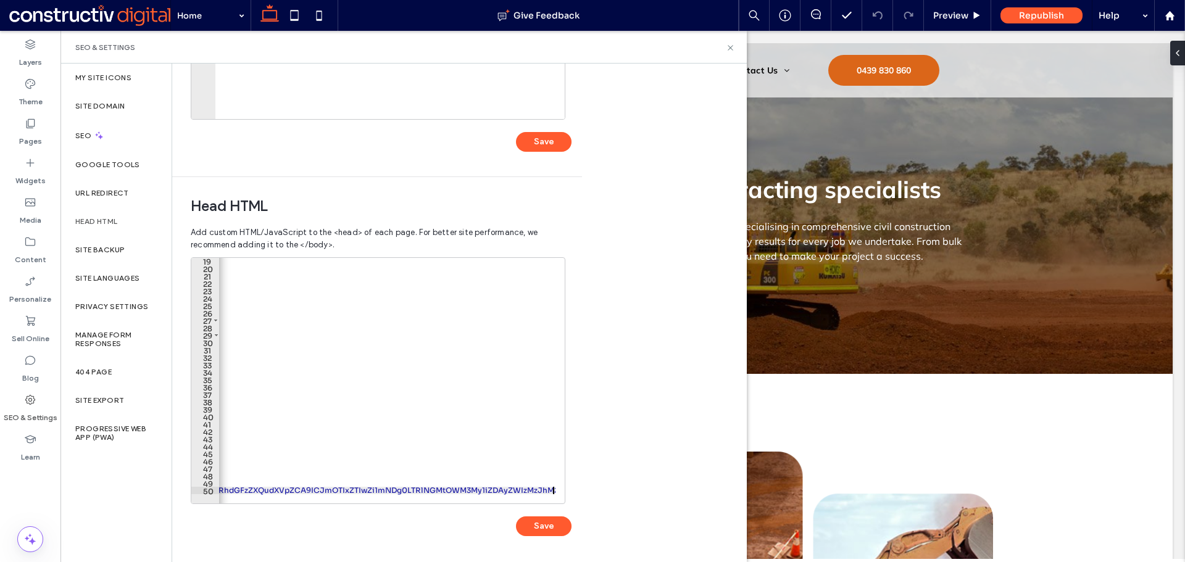
scroll to position [0, 2093]
click at [552, 524] on button "Save" at bounding box center [544, 526] width 56 height 20
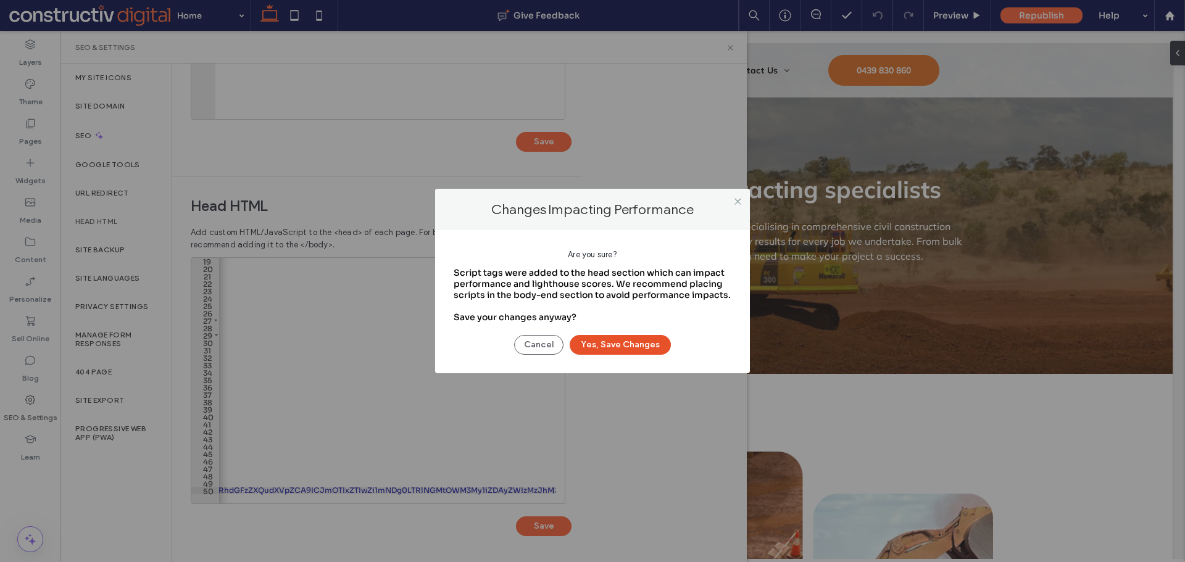
click at [634, 345] on button "Yes, Save Changes" at bounding box center [619, 345] width 101 height 20
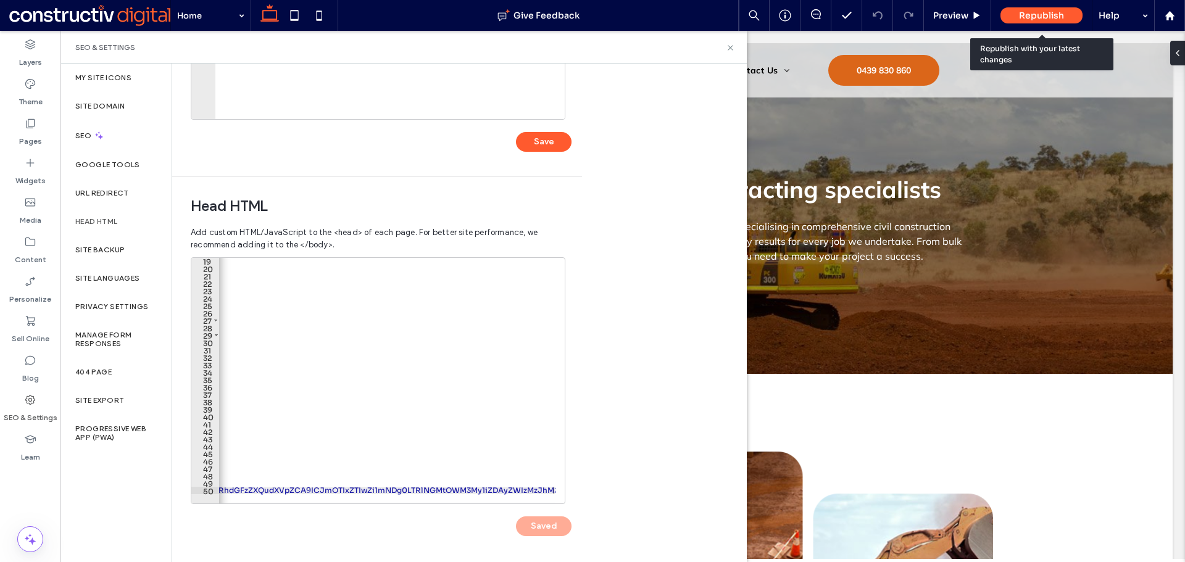
click at [1055, 17] on span "Republish" at bounding box center [1041, 15] width 45 height 11
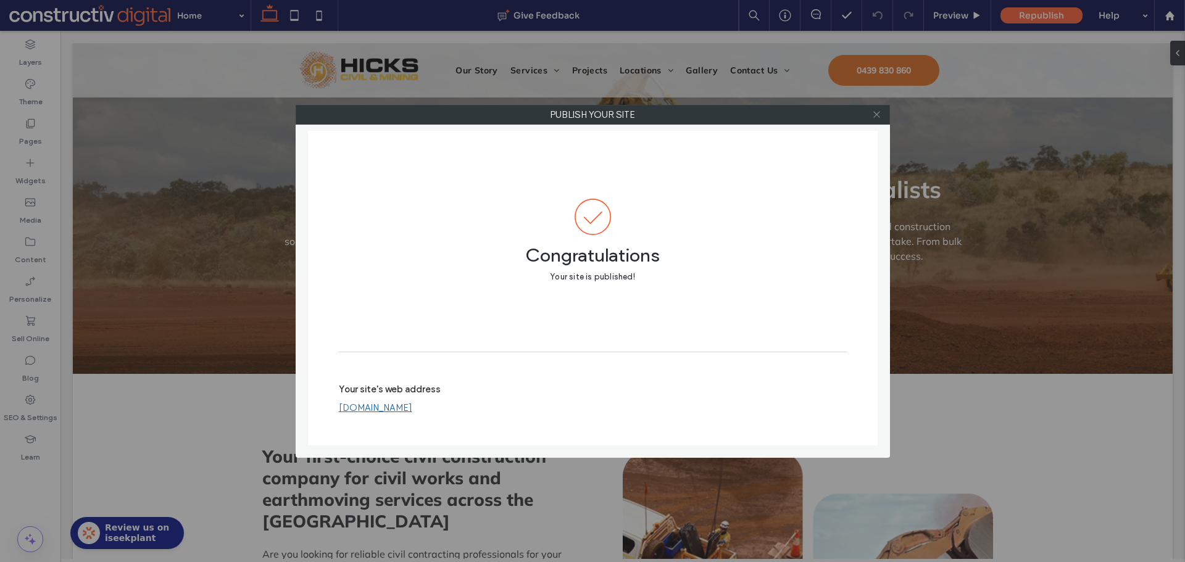
click at [879, 117] on use at bounding box center [876, 115] width 6 height 6
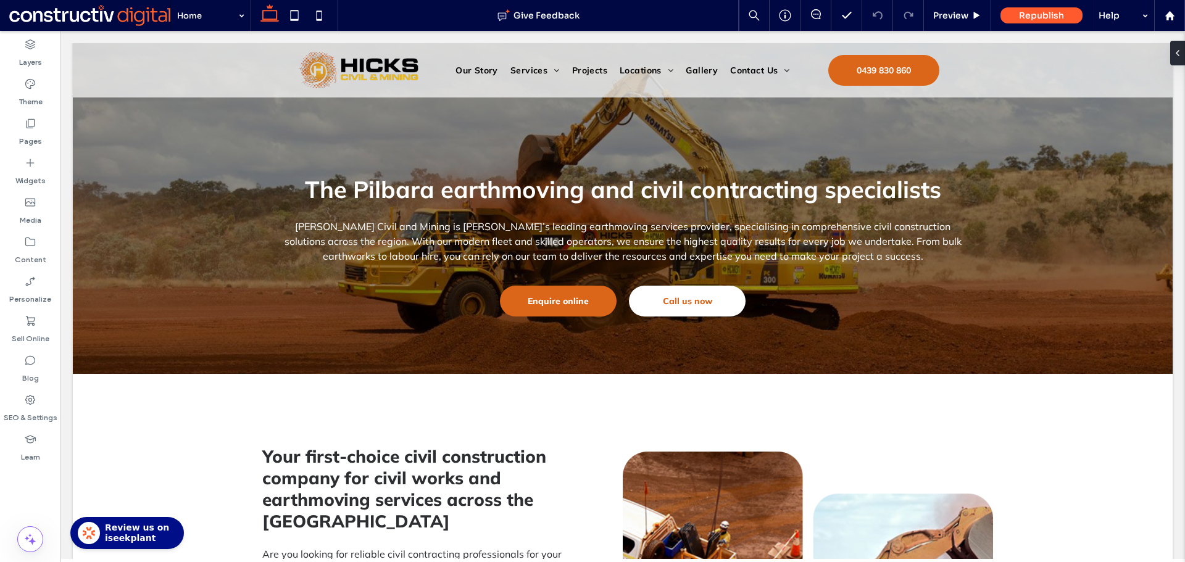
scroll to position [0, 0]
click at [39, 405] on div "SEO & Settings" at bounding box center [30, 408] width 60 height 39
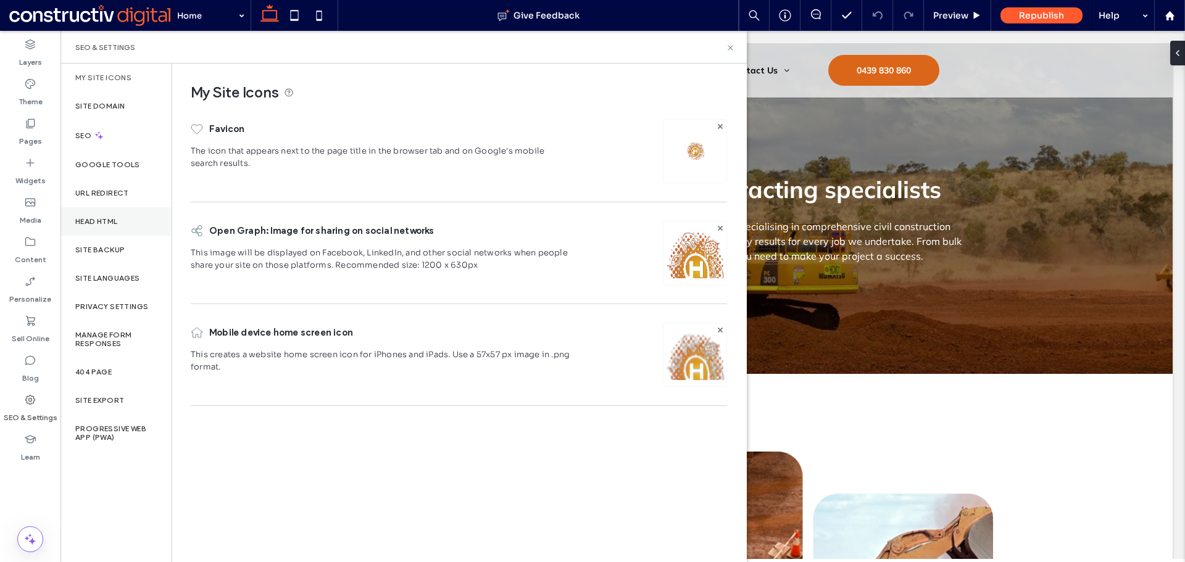
click at [122, 228] on div "Head HTML" at bounding box center [115, 221] width 111 height 28
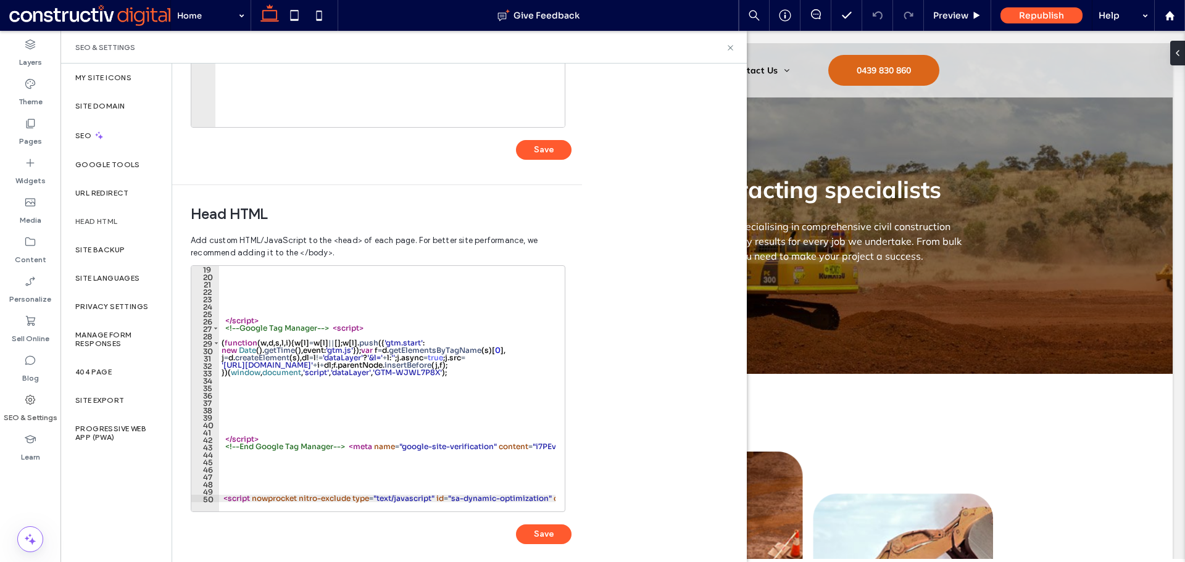
scroll to position [283, 0]
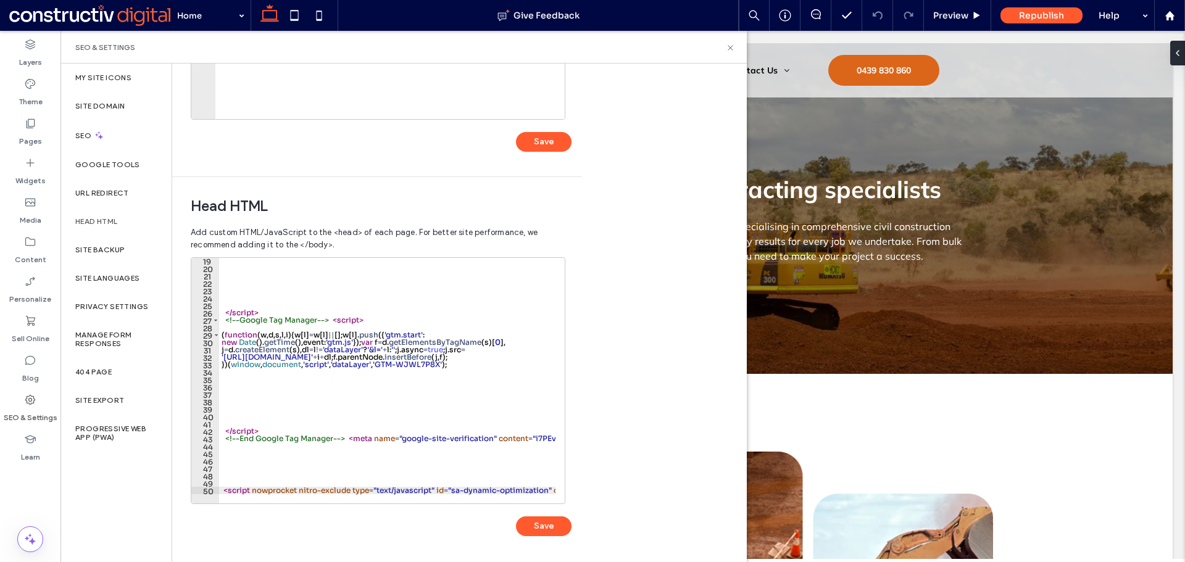
type textarea "**********"
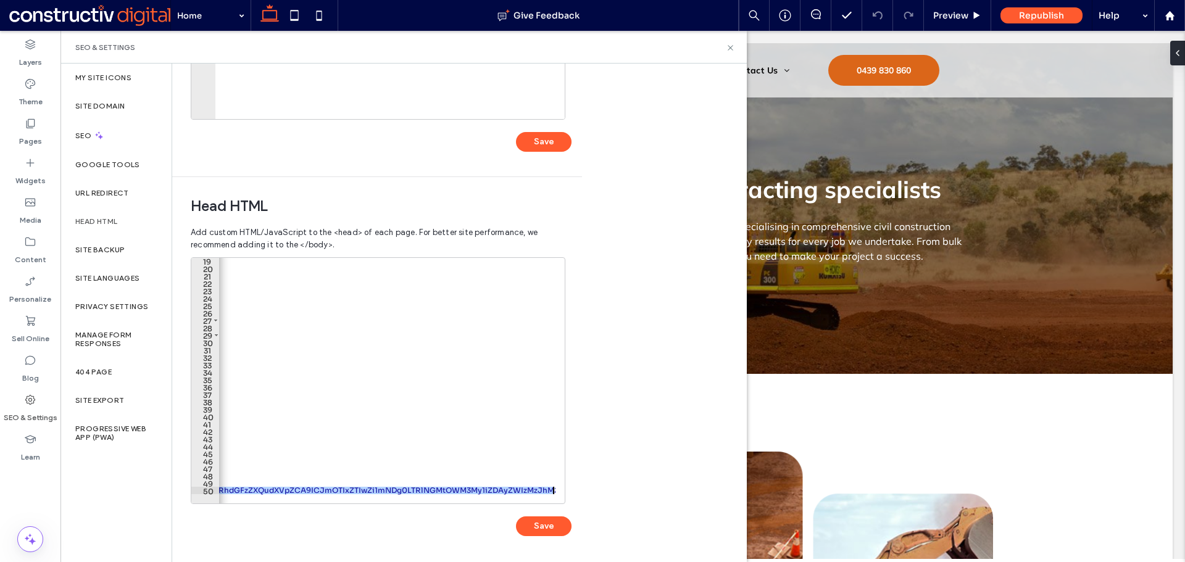
drag, startPoint x: 223, startPoint y: 489, endPoint x: 941, endPoint y: 574, distance: 723.7
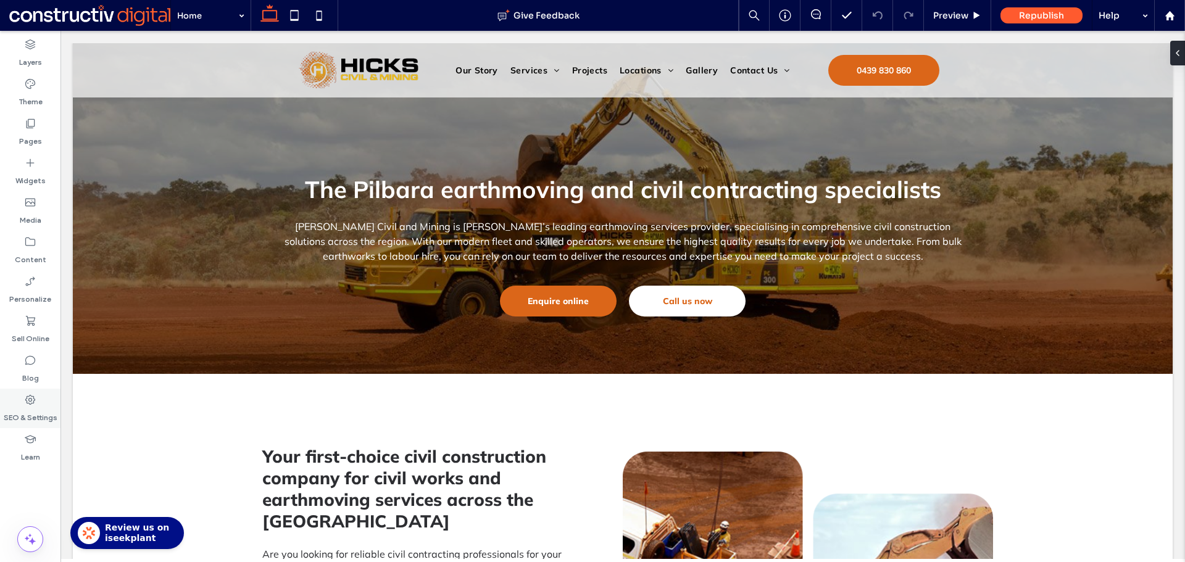
click at [39, 402] on div "SEO & Settings" at bounding box center [30, 408] width 60 height 39
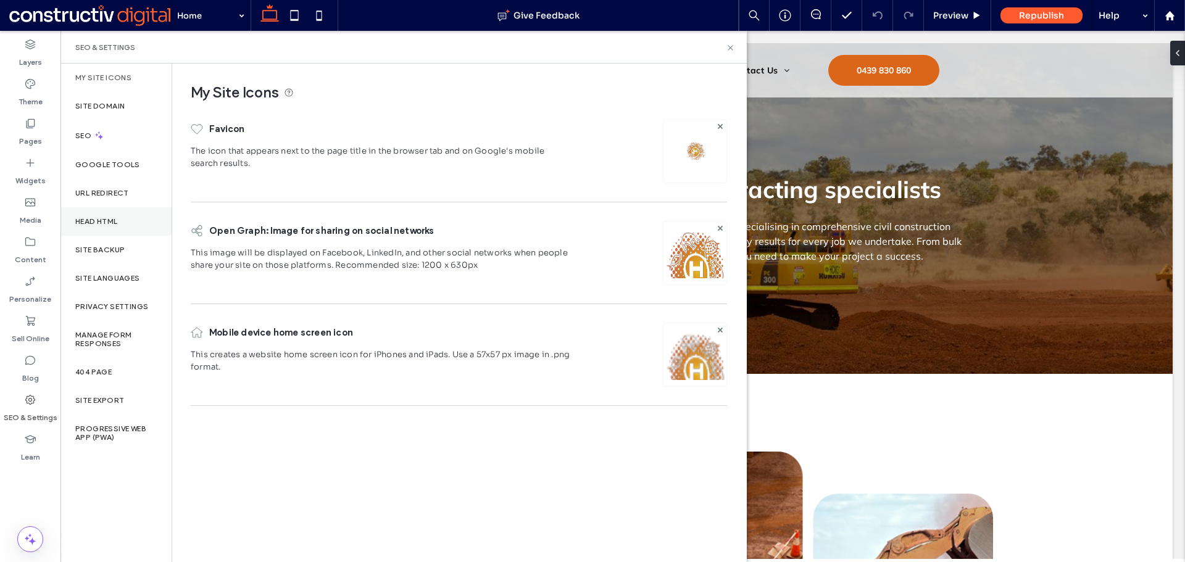
click at [115, 219] on label "Head HTML" at bounding box center [96, 221] width 43 height 9
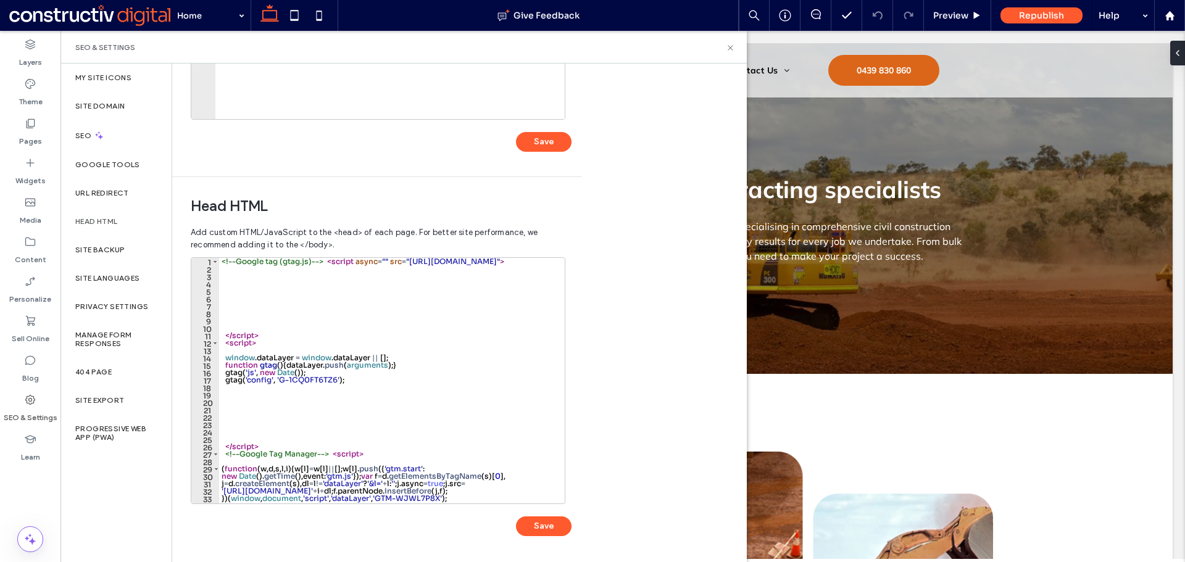
scroll to position [134, 0]
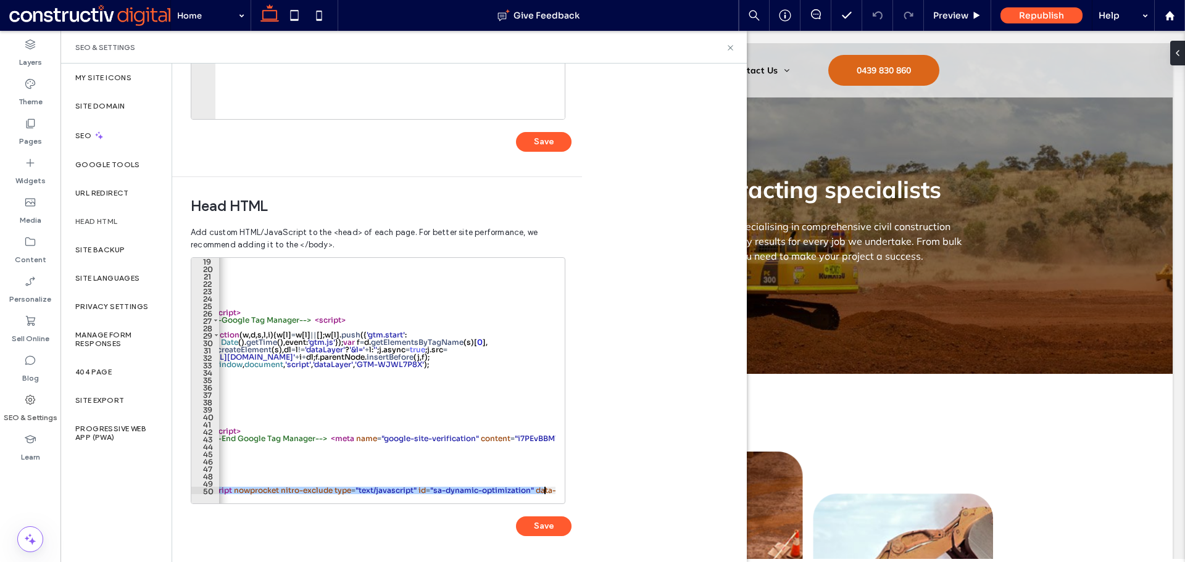
scroll to position [0, 48]
drag, startPoint x: 223, startPoint y: 489, endPoint x: 548, endPoint y: 488, distance: 324.5
type textarea "**********"
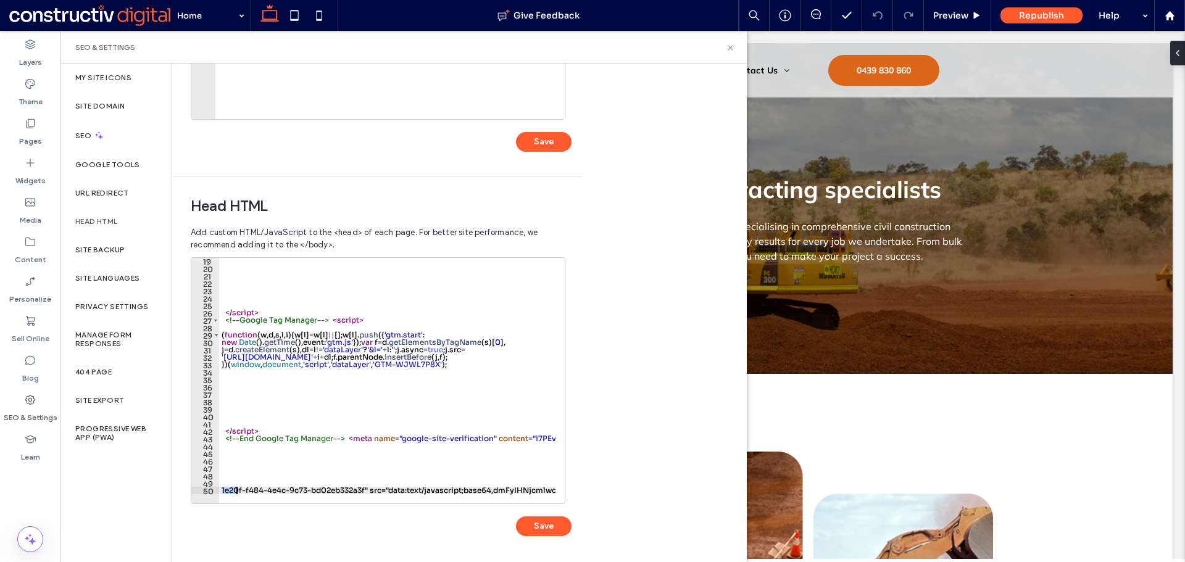
scroll to position [0, 1727]
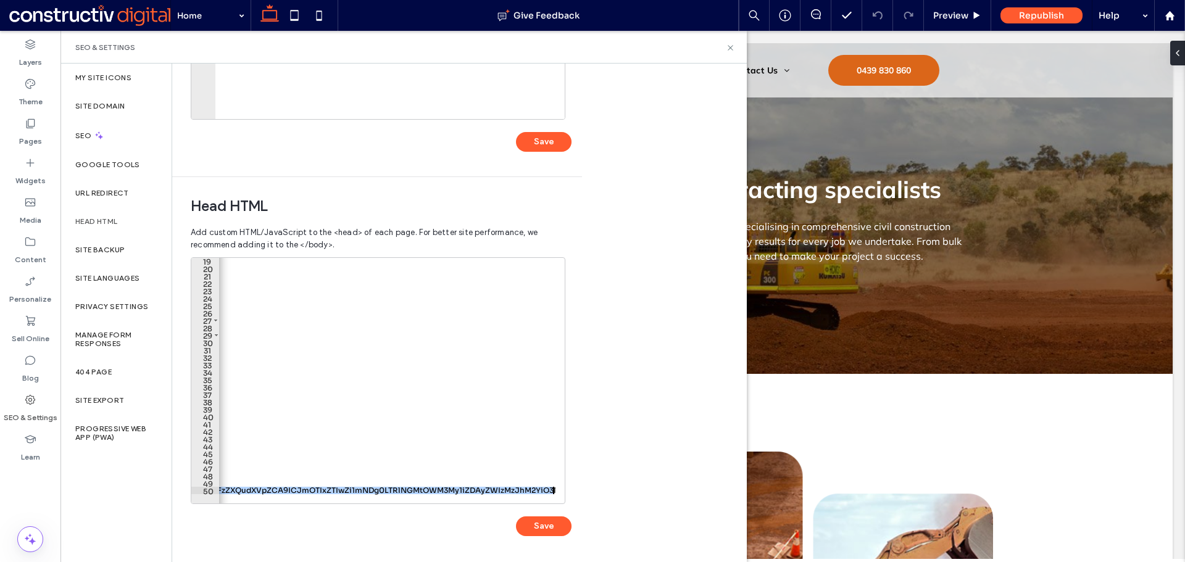
drag, startPoint x: 250, startPoint y: 492, endPoint x: 642, endPoint y: 497, distance: 391.8
click at [642, 497] on div "Body end HTML Enter your own custom HTML/​JavaScript to be added just before th…" at bounding box center [459, 313] width 574 height 499
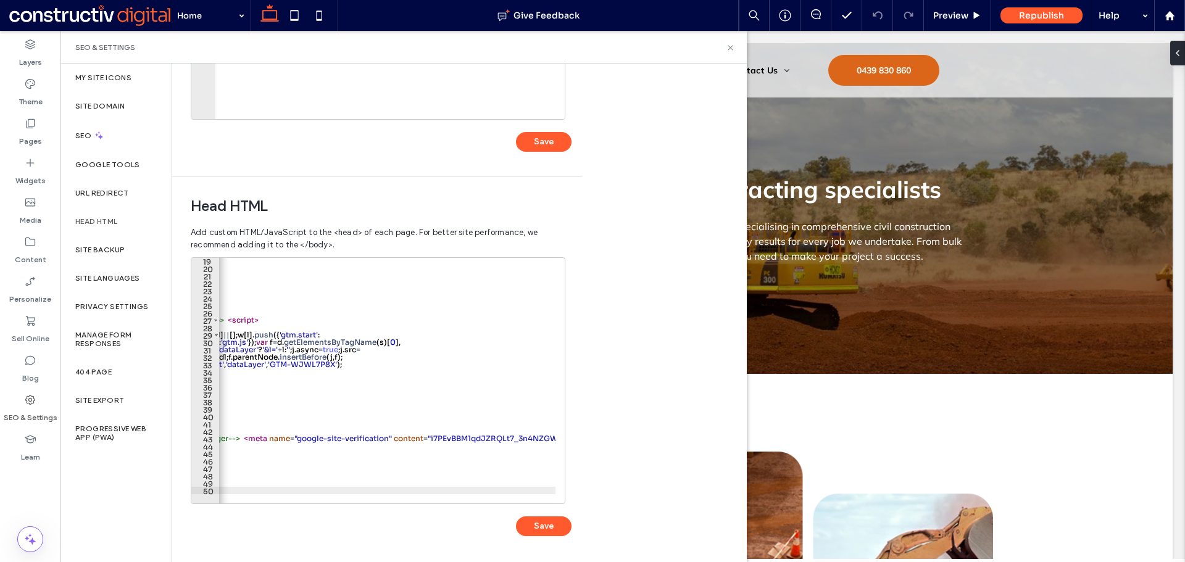
scroll to position [0, 0]
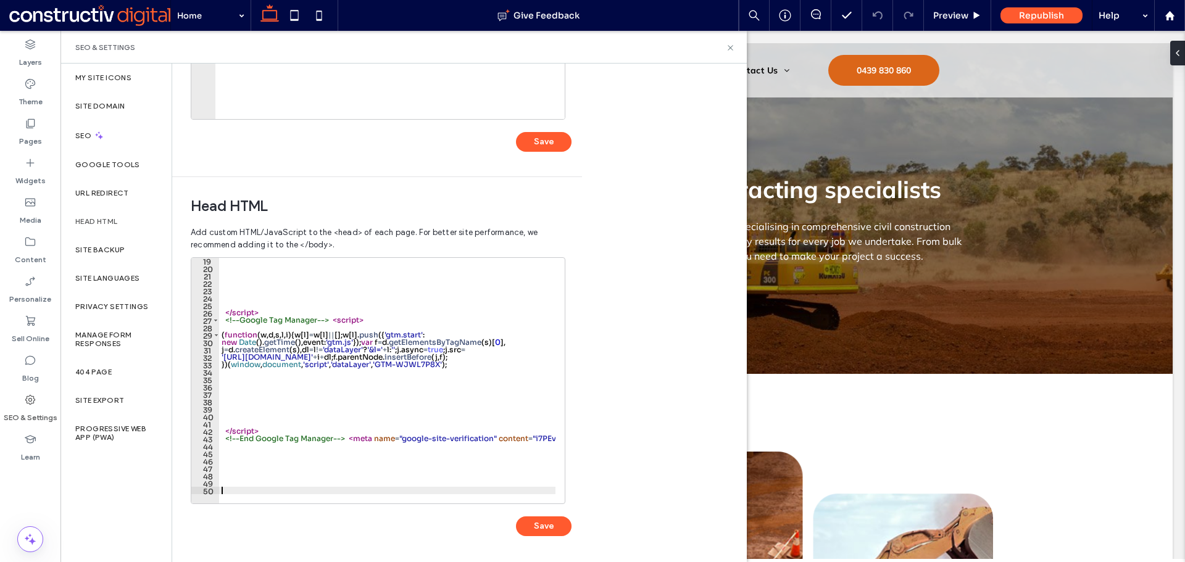
paste textarea "Cursor at row 50"
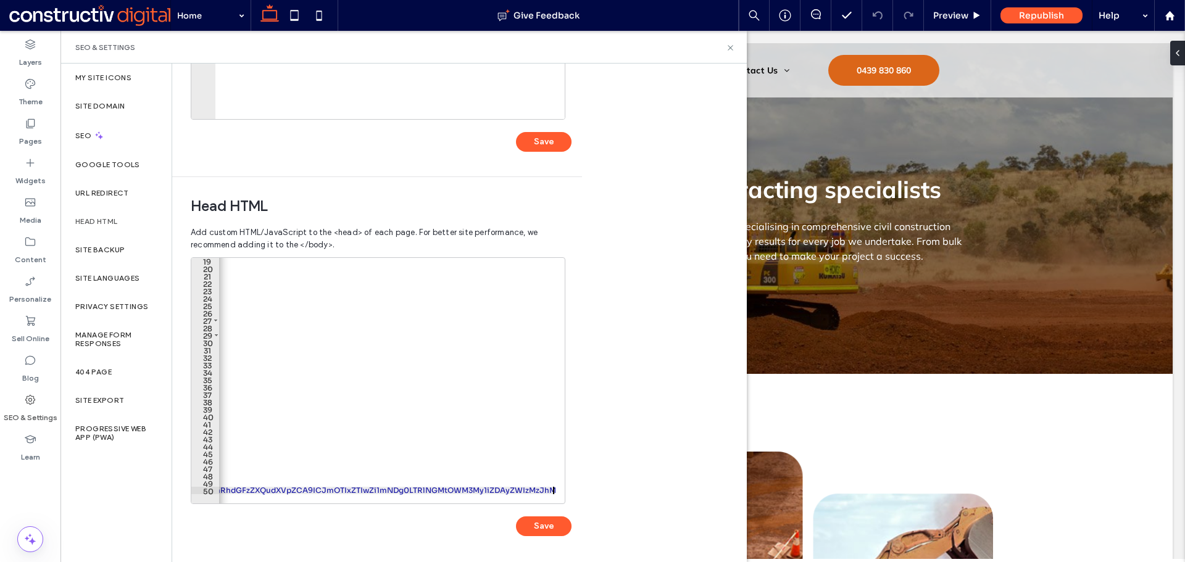
scroll to position [0, 2090]
click at [544, 528] on button "Save" at bounding box center [544, 526] width 56 height 20
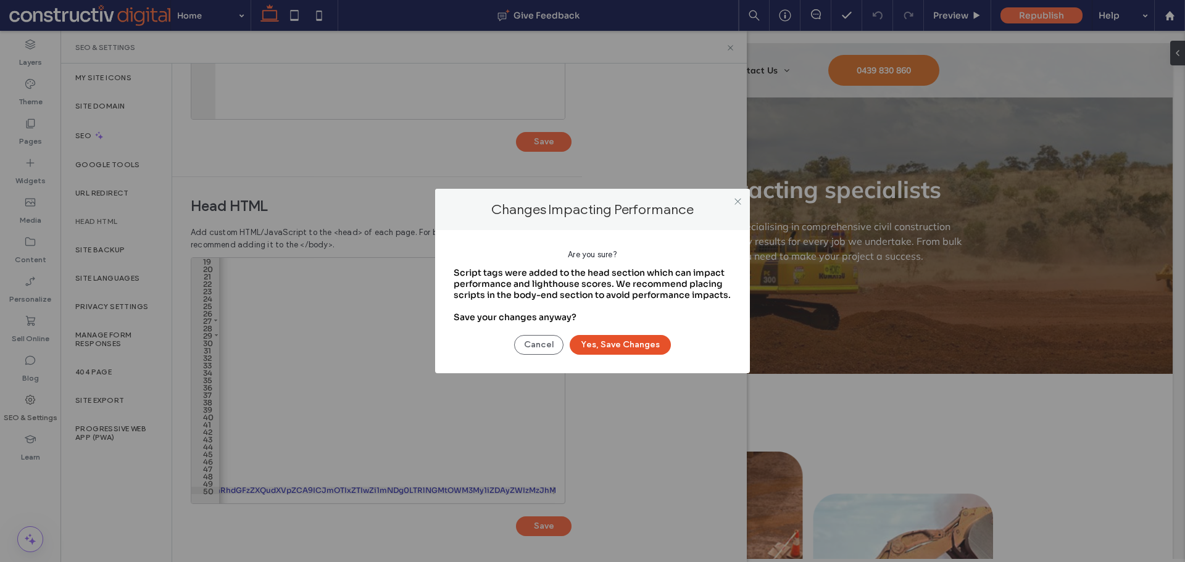
click at [618, 346] on button "Yes, Save Changes" at bounding box center [619, 345] width 101 height 20
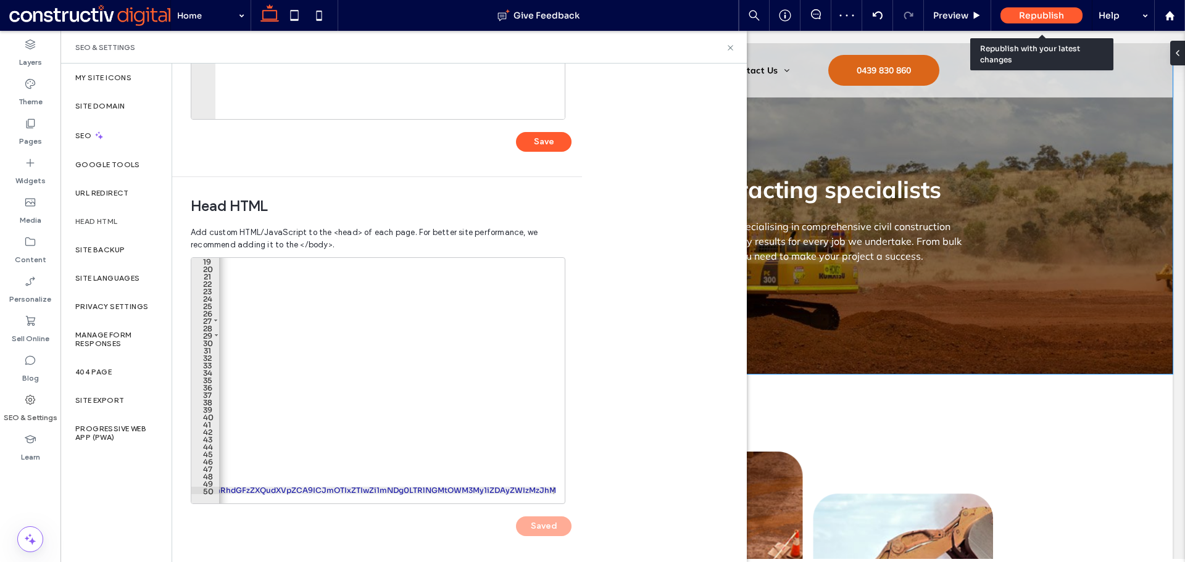
click at [1043, 17] on span "Republish" at bounding box center [1041, 15] width 45 height 11
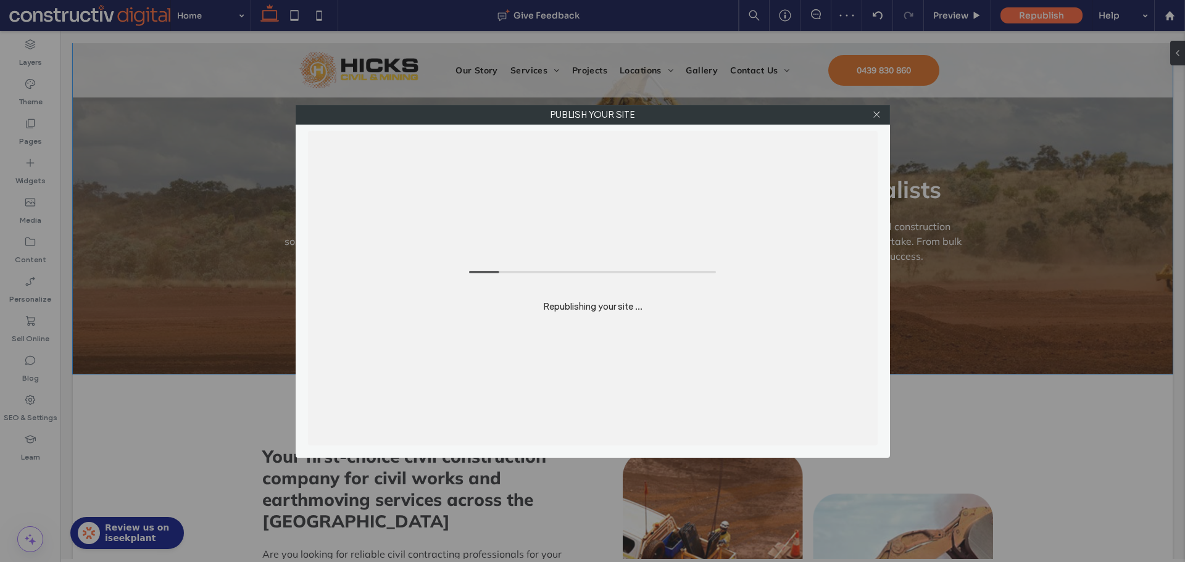
click at [881, 115] on div at bounding box center [876, 115] width 19 height 19
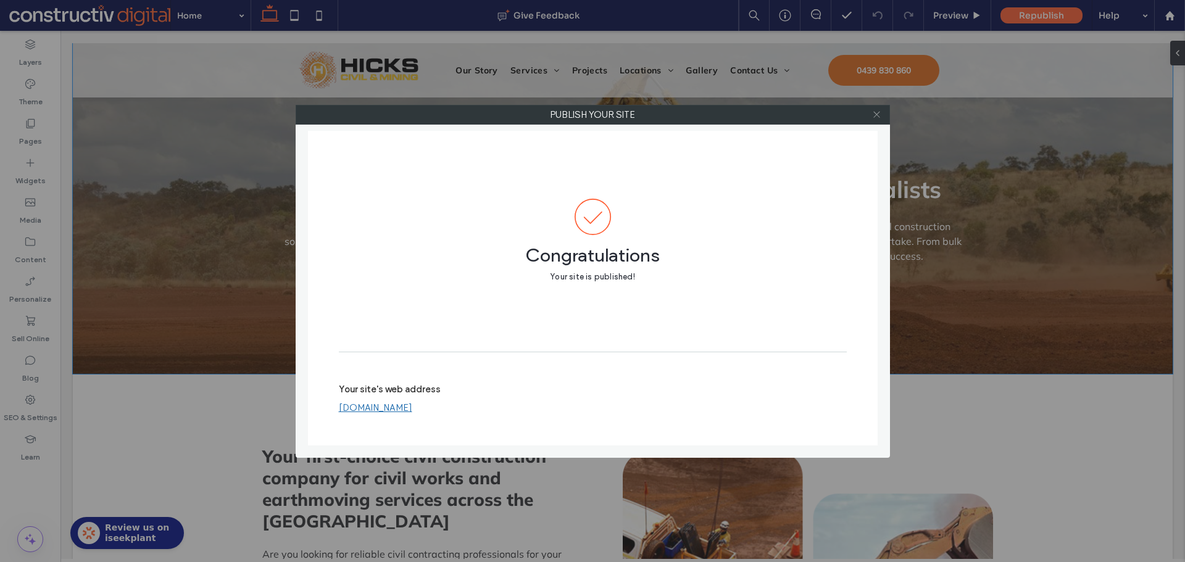
click at [874, 115] on icon at bounding box center [876, 114] width 9 height 9
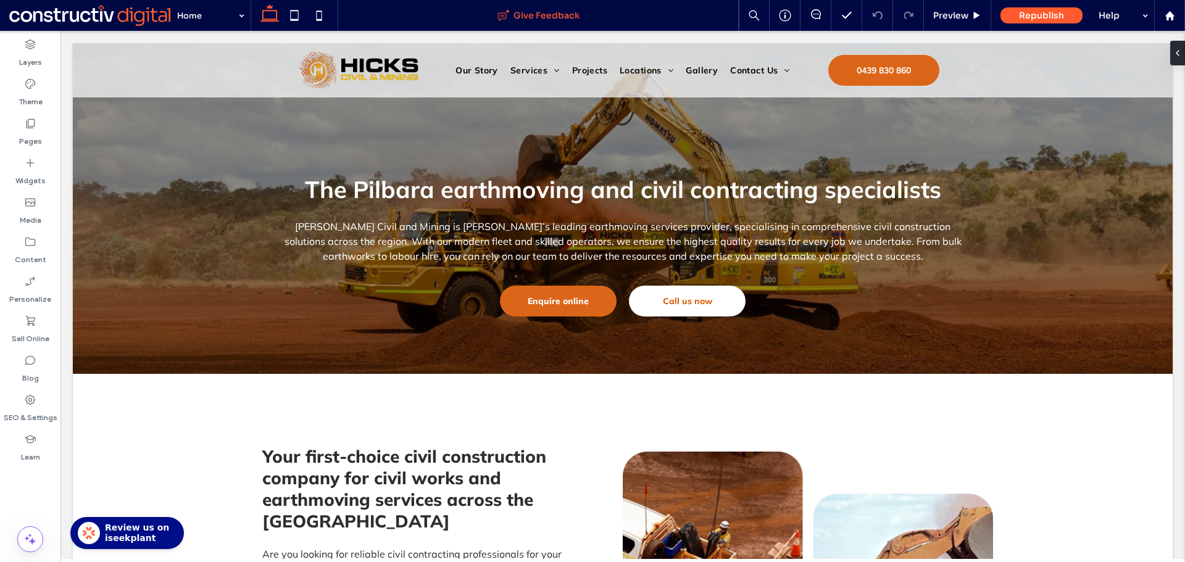
scroll to position [0, 0]
click at [106, 21] on span at bounding box center [89, 15] width 161 height 25
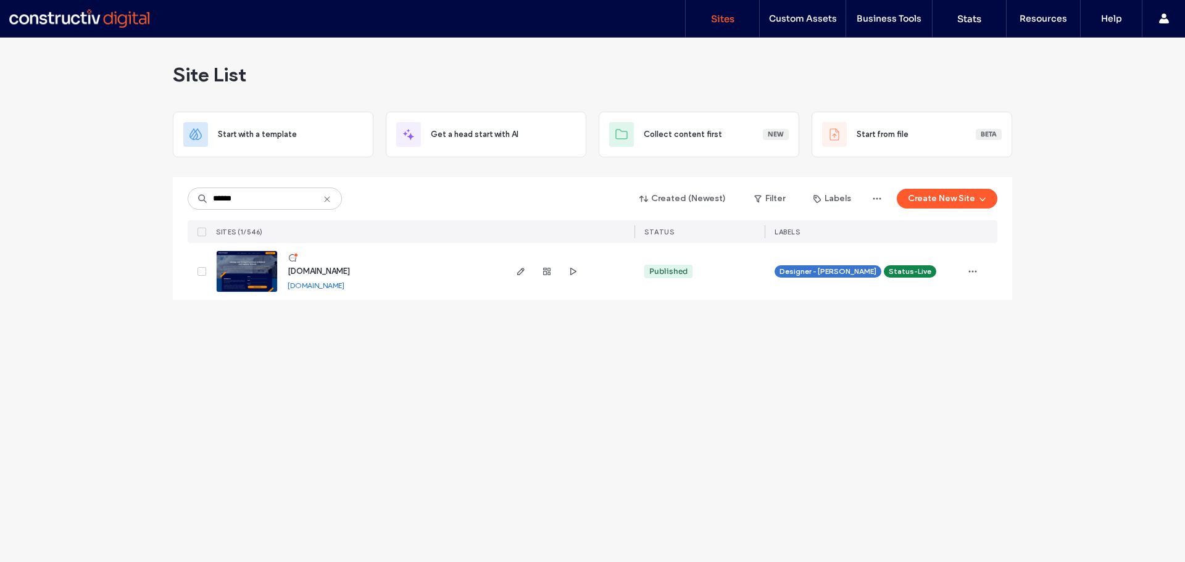
type input "******"
click at [317, 267] on span "[DOMAIN_NAME]" at bounding box center [319, 271] width 62 height 9
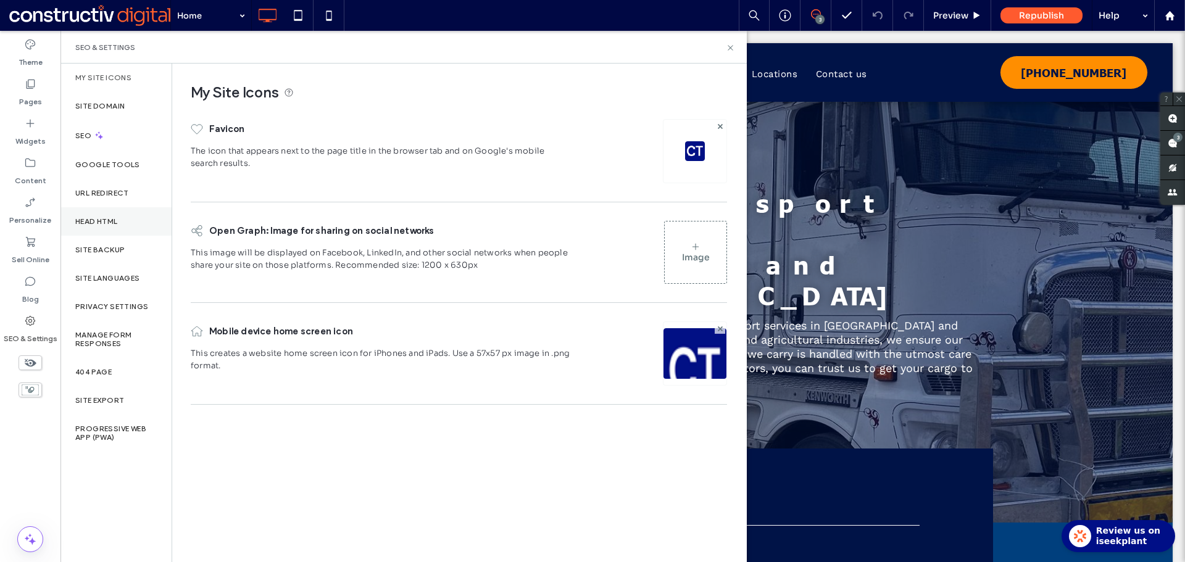
click at [109, 225] on label "Head HTML" at bounding box center [96, 221] width 43 height 9
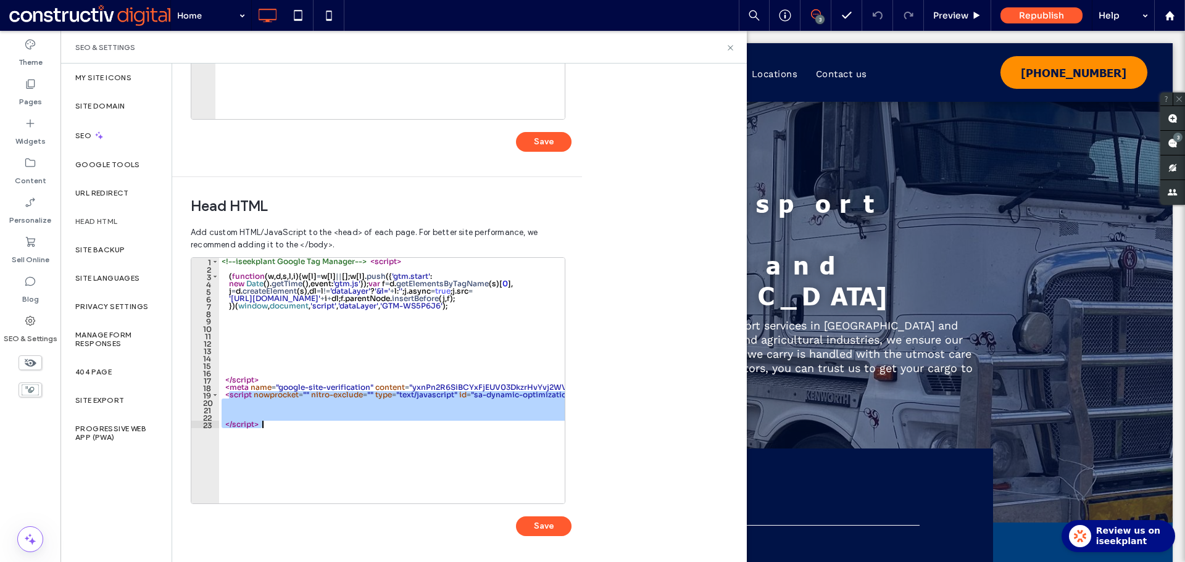
drag, startPoint x: 227, startPoint y: 395, endPoint x: 330, endPoint y: 436, distance: 110.6
type textarea "*********"
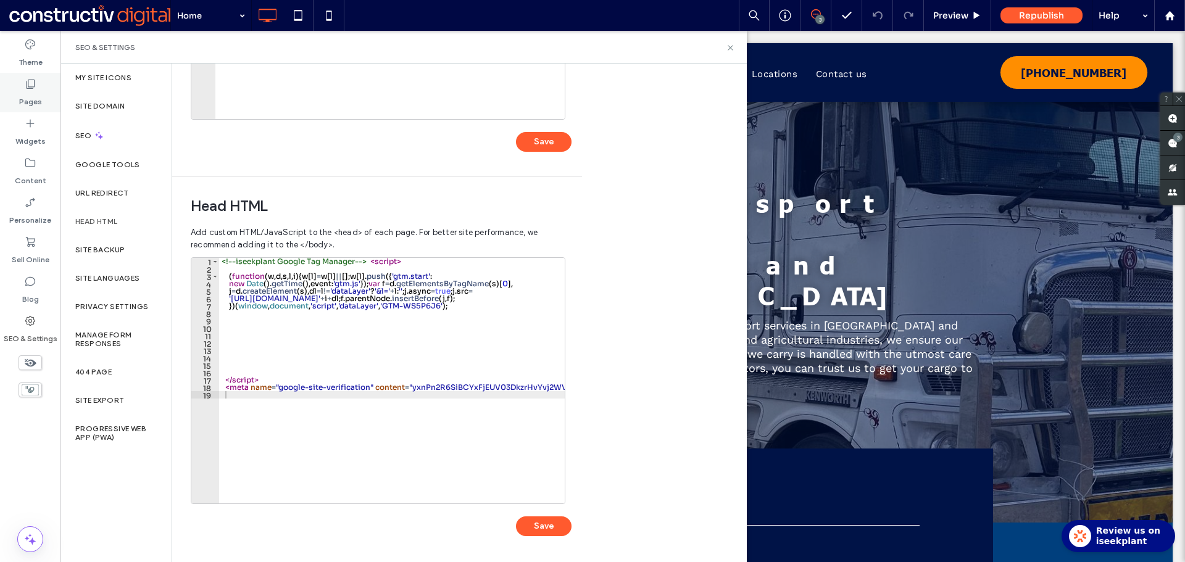
click at [39, 101] on label "Pages" at bounding box center [30, 98] width 23 height 17
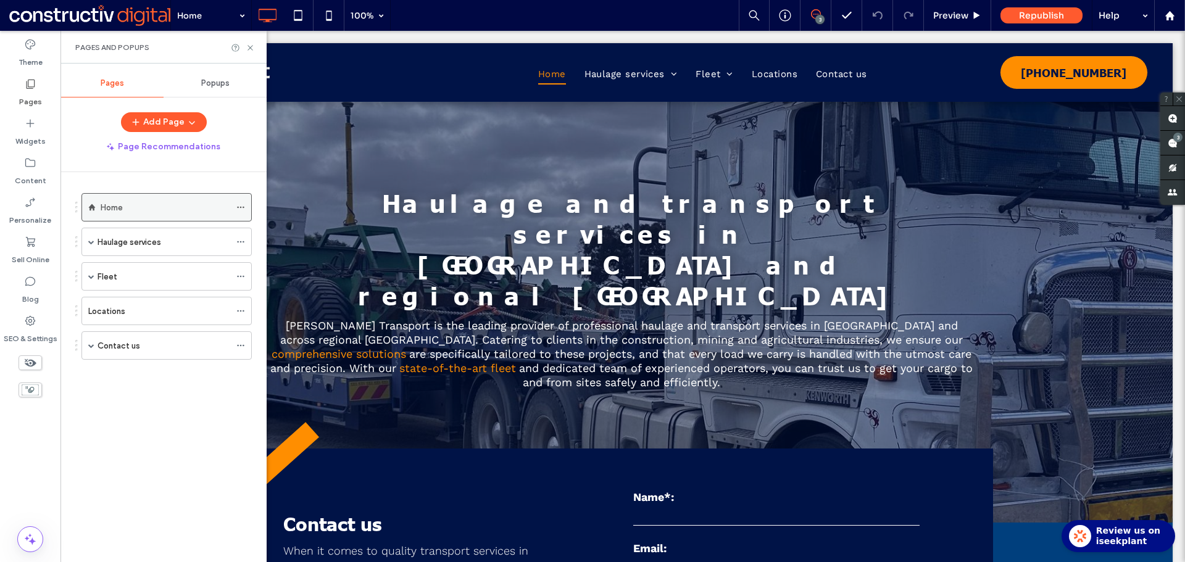
click at [143, 198] on div "Home" at bounding box center [166, 207] width 130 height 27
click at [36, 329] on label "SEO & Settings" at bounding box center [31, 335] width 54 height 17
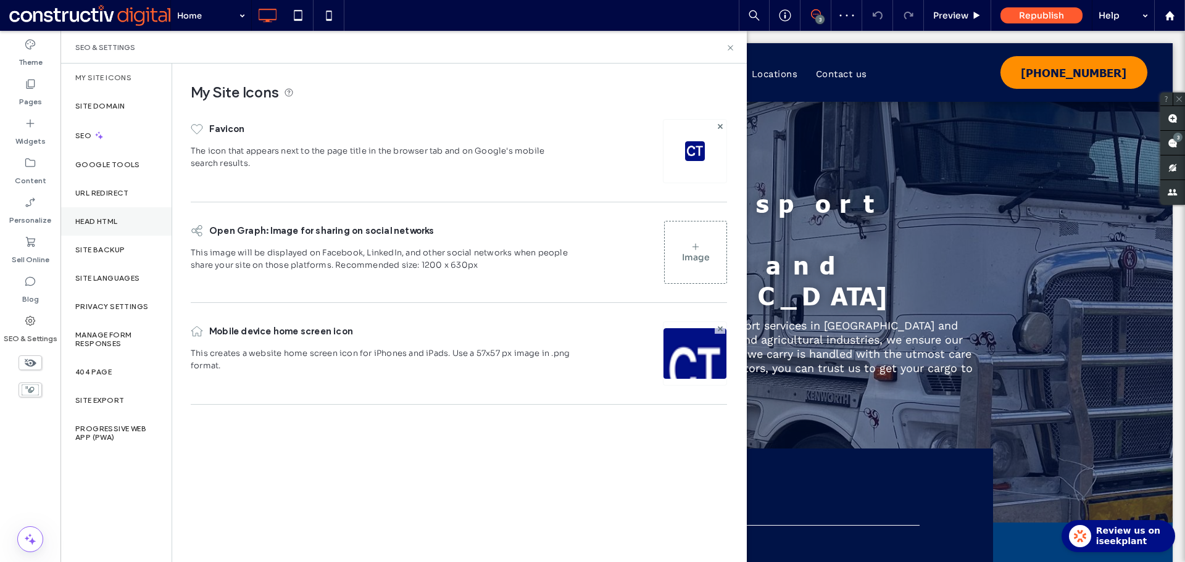
click at [107, 225] on label "Head HTML" at bounding box center [96, 221] width 43 height 9
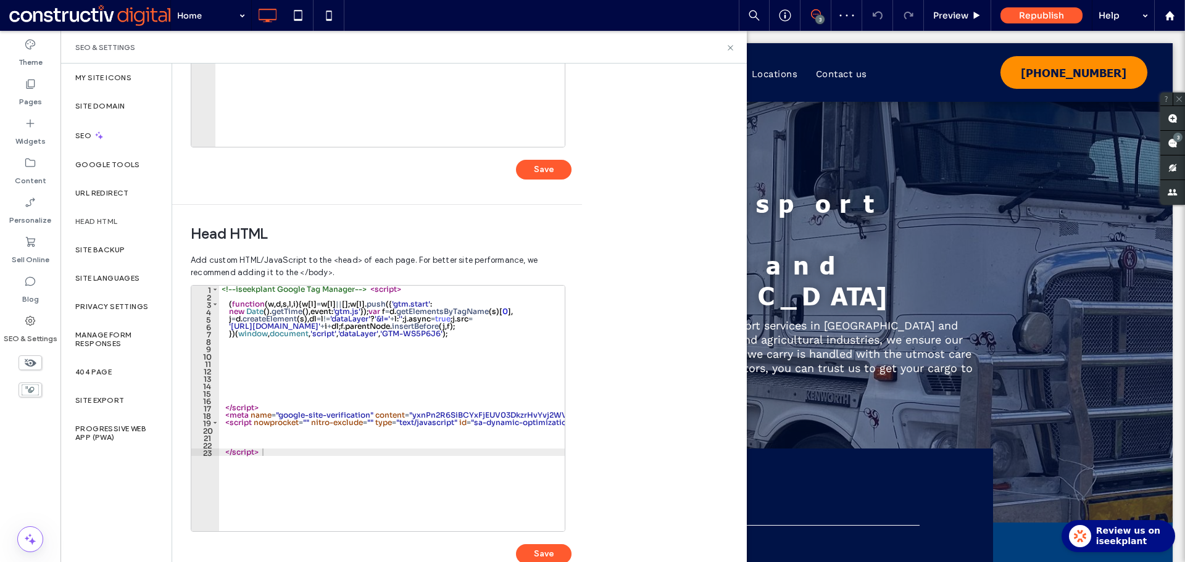
scroll to position [283, 0]
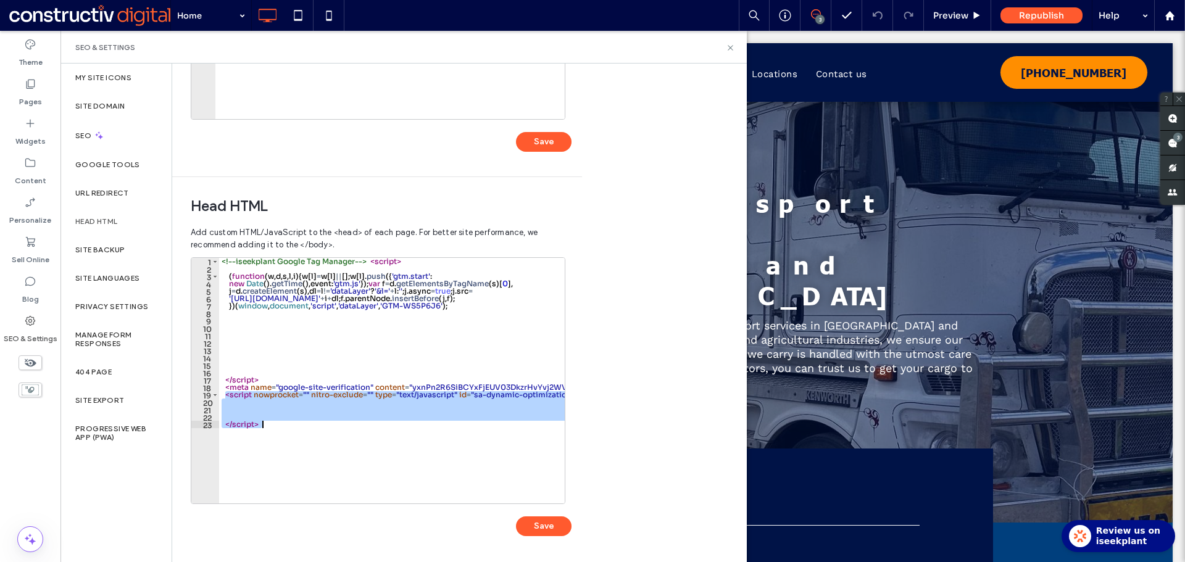
drag, startPoint x: 223, startPoint y: 394, endPoint x: 442, endPoint y: 500, distance: 243.1
click at [442, 500] on div "**********" at bounding box center [378, 380] width 374 height 247
type textarea "*********"
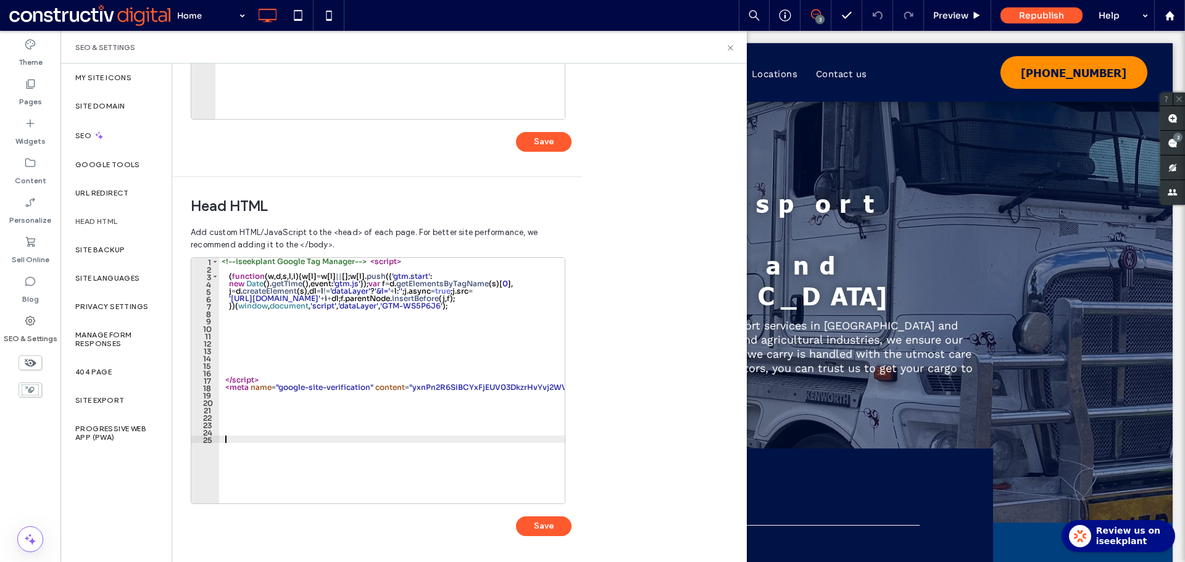
paste textarea "Cursor at row 25"
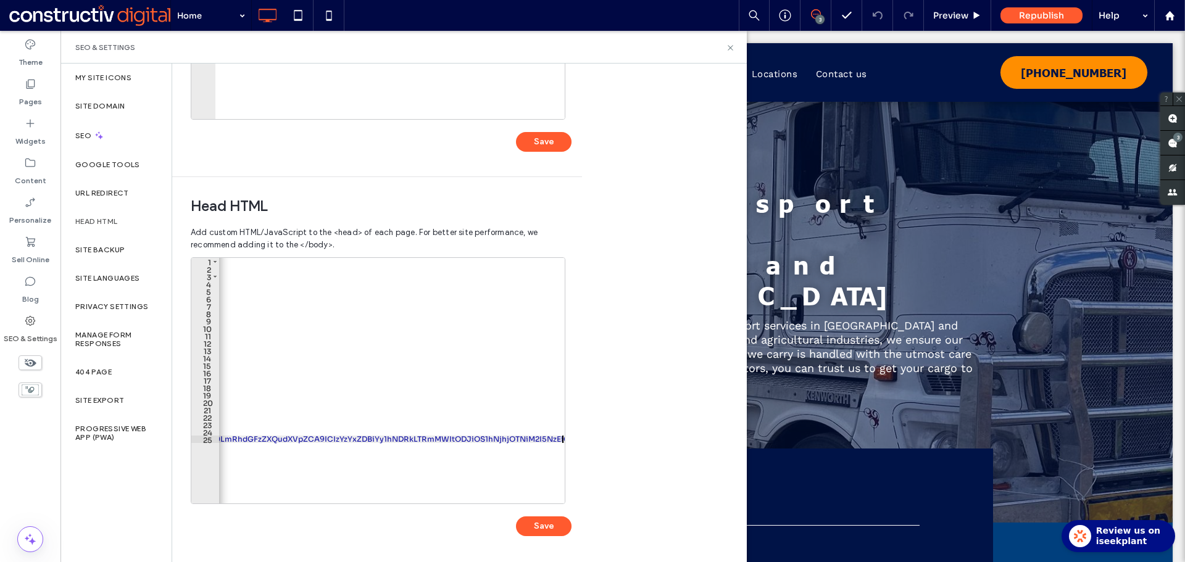
scroll to position [0, 2084]
click at [554, 526] on button "Save" at bounding box center [544, 526] width 56 height 20
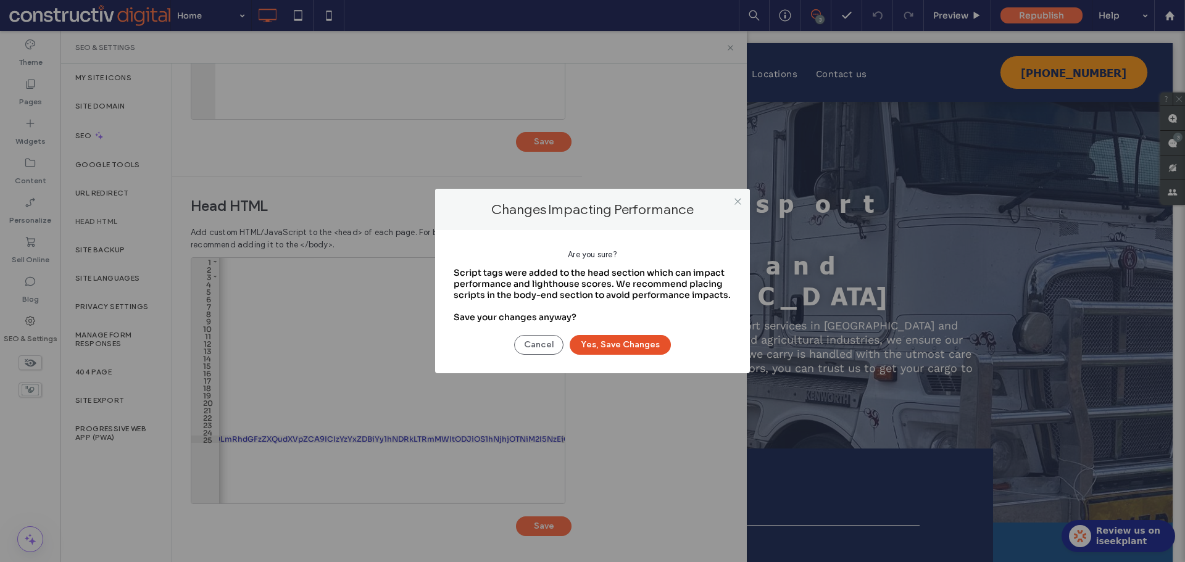
click at [633, 349] on button "Yes, Save Changes" at bounding box center [619, 345] width 101 height 20
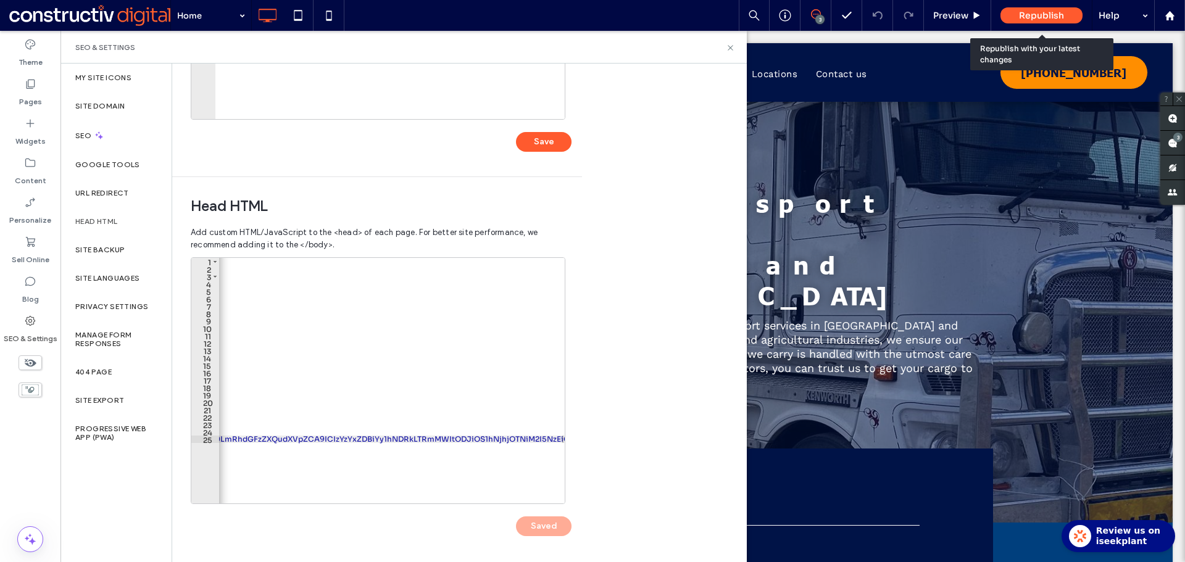
click at [1043, 21] on div "Republish" at bounding box center [1041, 15] width 82 height 16
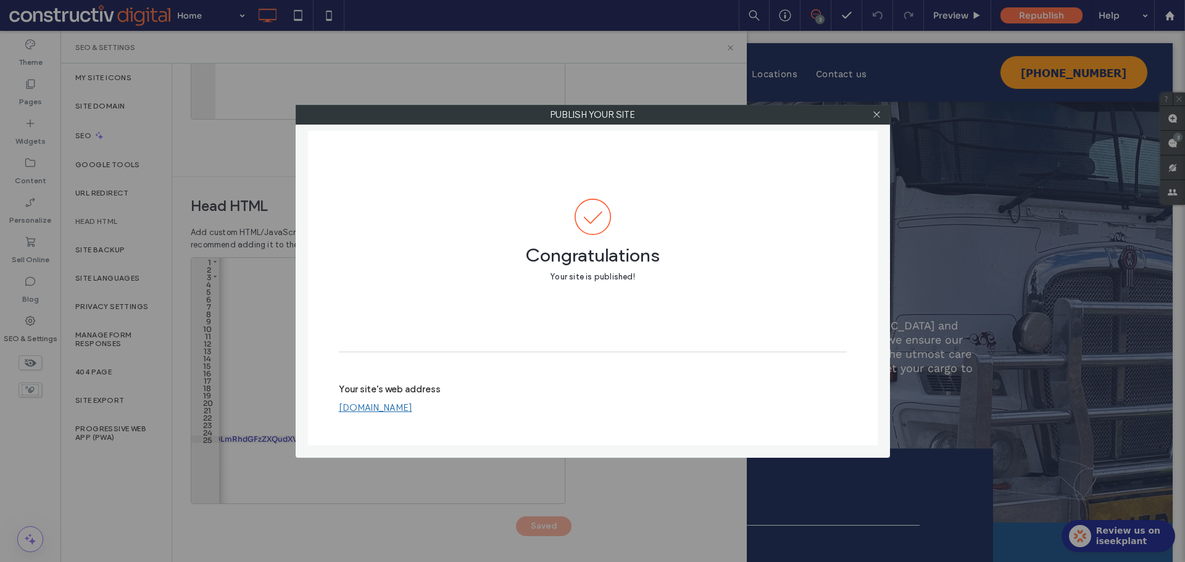
scroll to position [0, 0]
click at [880, 118] on icon at bounding box center [876, 114] width 9 height 9
